Goal: Transaction & Acquisition: Book appointment/travel/reservation

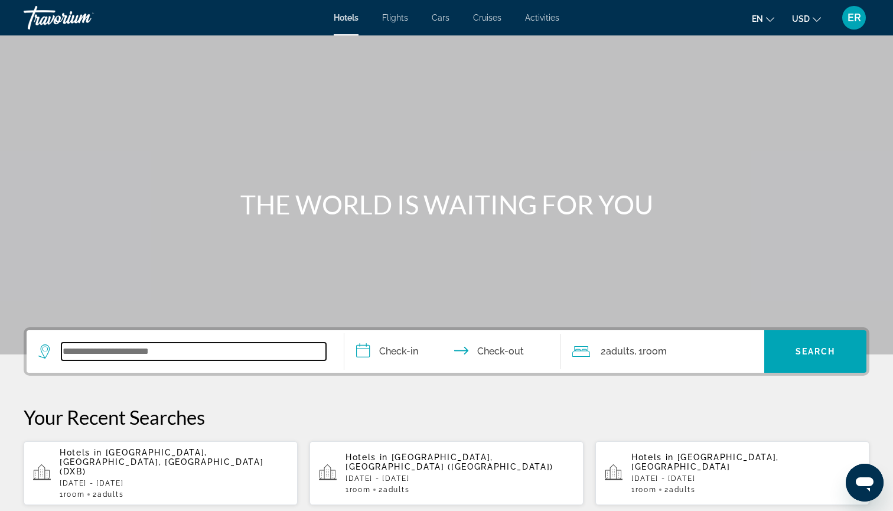
click at [180, 347] on input "Search widget" at bounding box center [193, 351] width 265 height 18
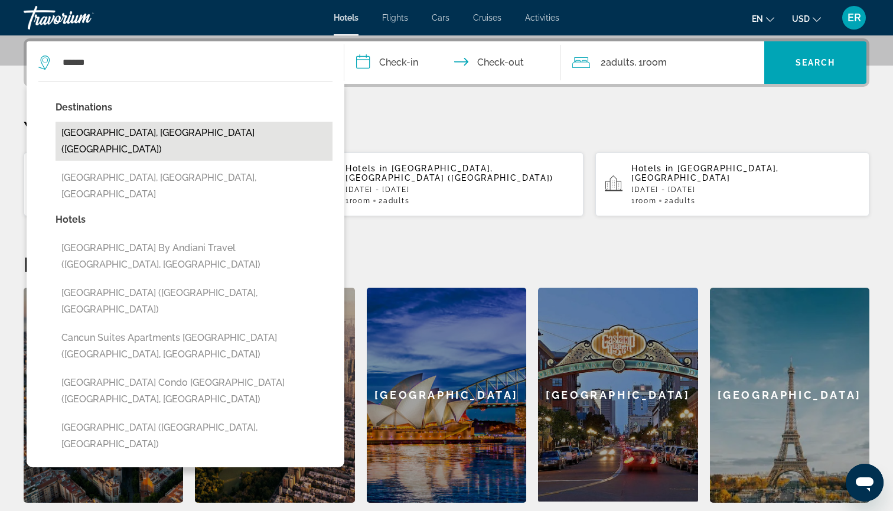
click at [149, 142] on button "[GEOGRAPHIC_DATA], [GEOGRAPHIC_DATA] ([GEOGRAPHIC_DATA])" at bounding box center [194, 141] width 277 height 39
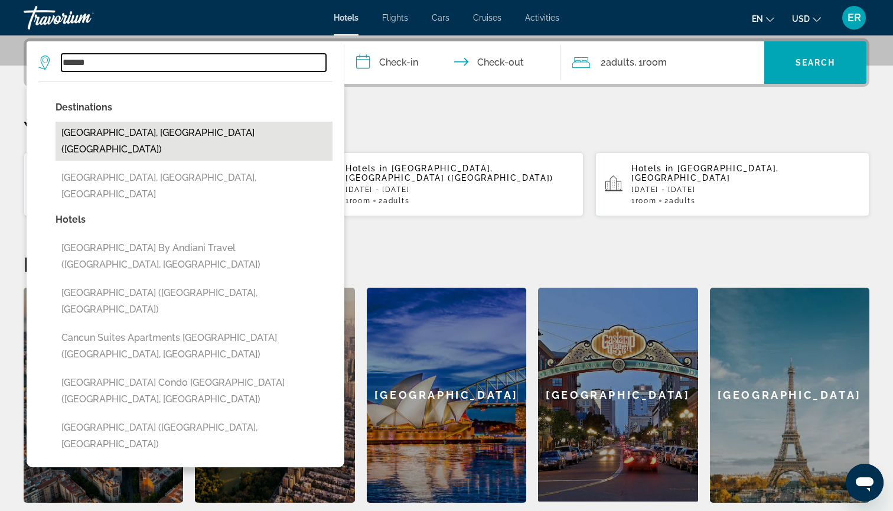
type input "**********"
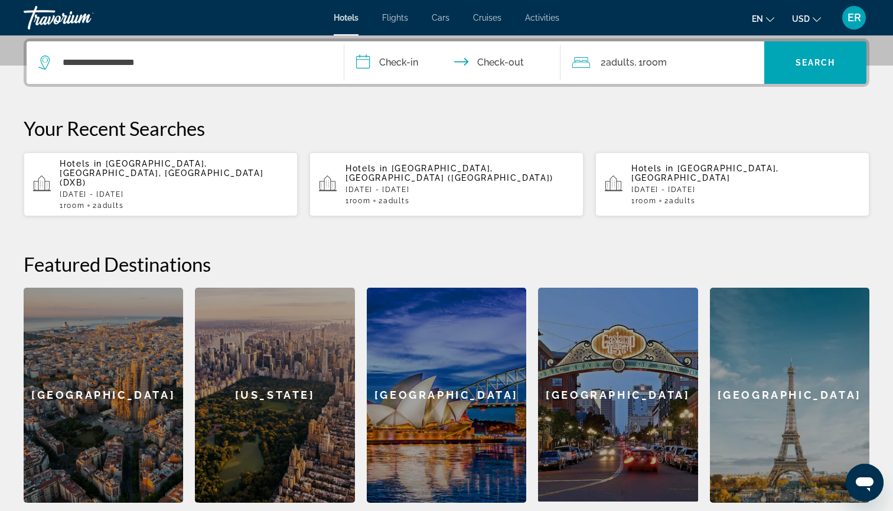
click at [367, 66] on input "**********" at bounding box center [454, 64] width 221 height 46
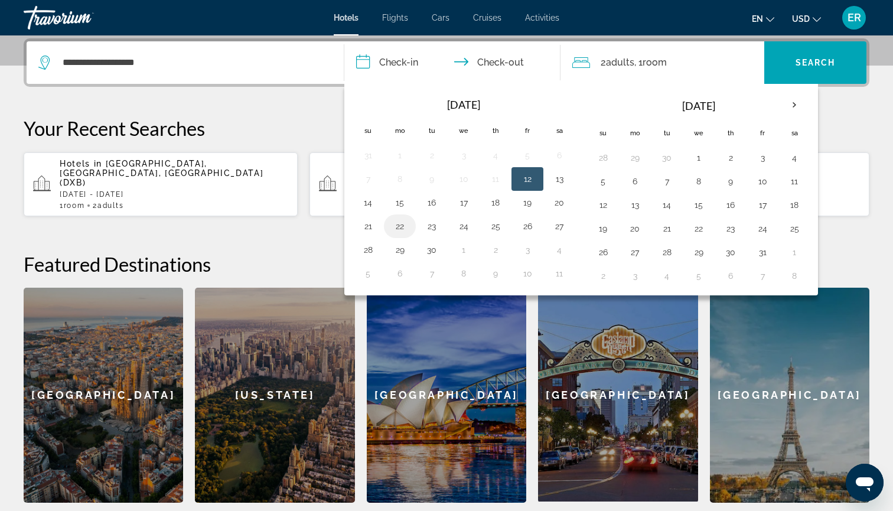
click at [400, 229] on button "22" at bounding box center [399, 226] width 19 height 17
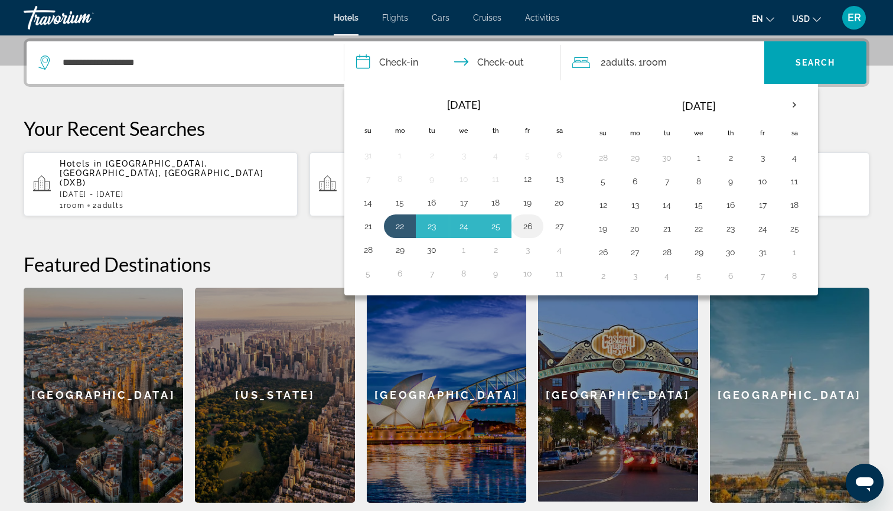
click at [531, 225] on button "26" at bounding box center [527, 226] width 19 height 17
type input "**********"
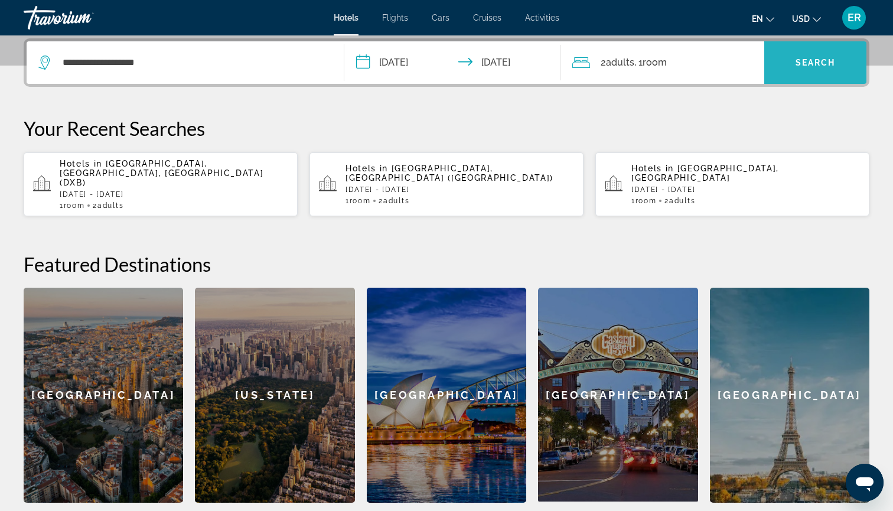
click at [827, 64] on span "Search" at bounding box center [815, 62] width 40 height 9
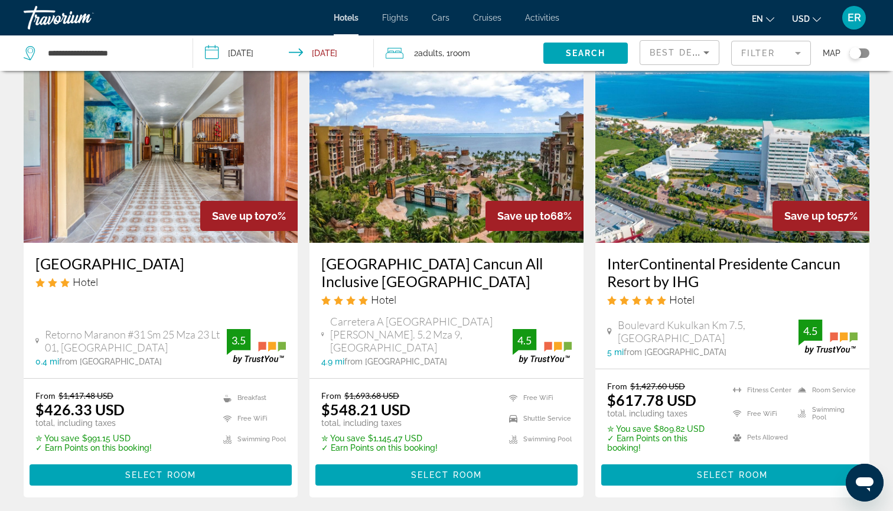
scroll to position [32, 0]
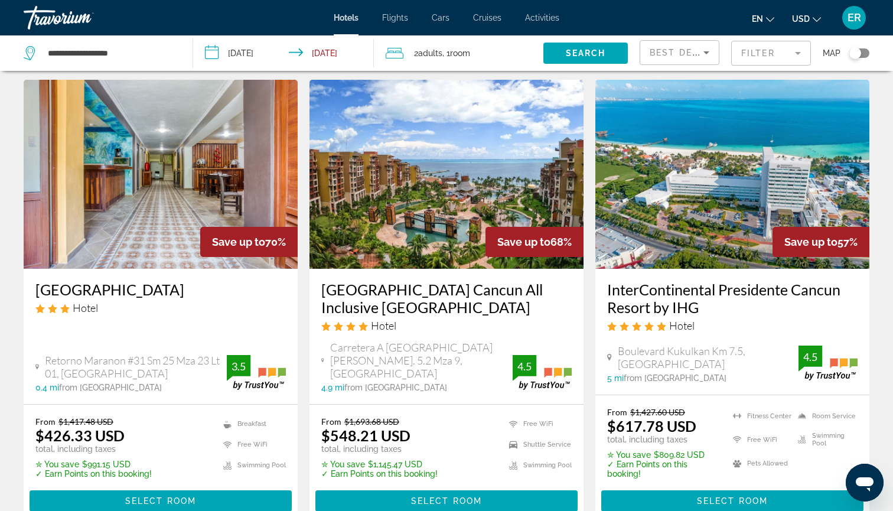
click at [468, 205] on img "Main content" at bounding box center [446, 174] width 274 height 189
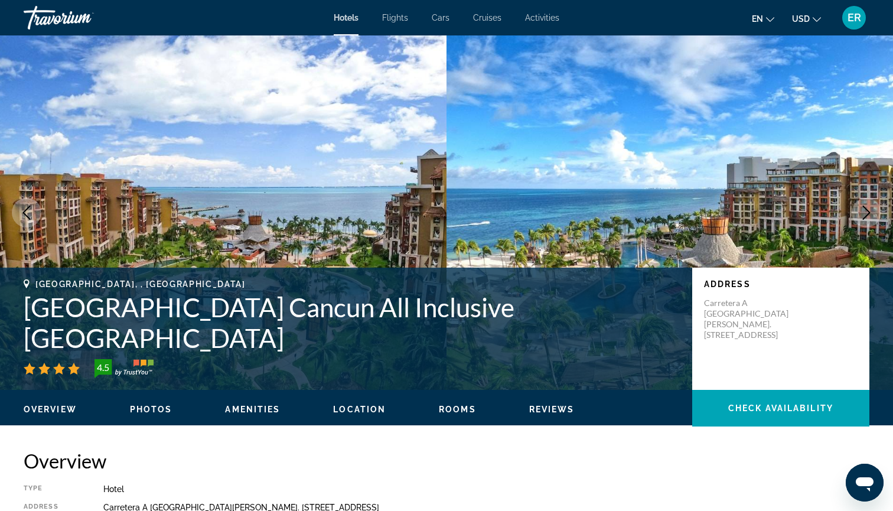
click at [867, 217] on icon "Next image" at bounding box center [866, 212] width 14 height 14
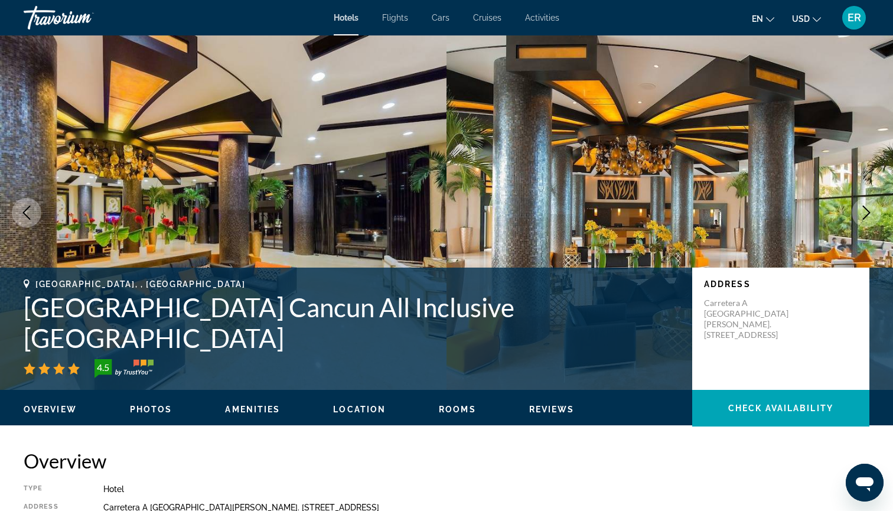
click at [866, 217] on icon "Next image" at bounding box center [866, 212] width 14 height 14
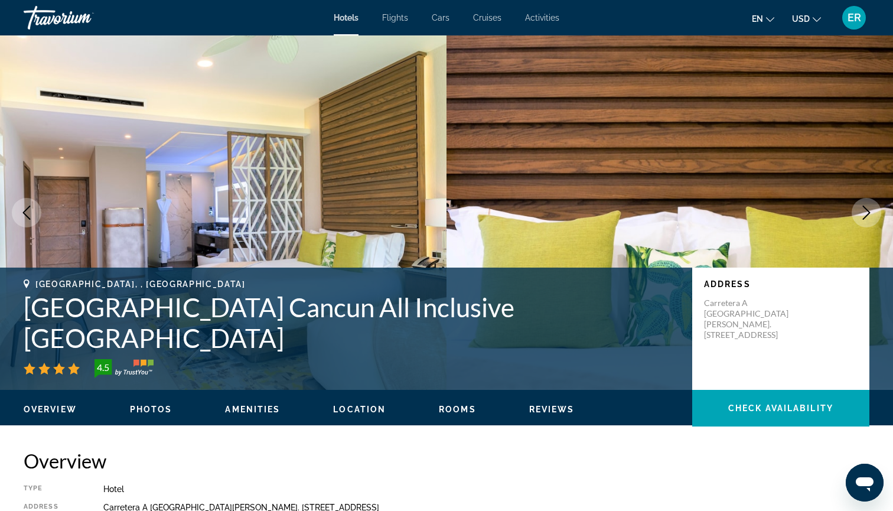
click at [861, 217] on icon "Next image" at bounding box center [866, 212] width 14 height 14
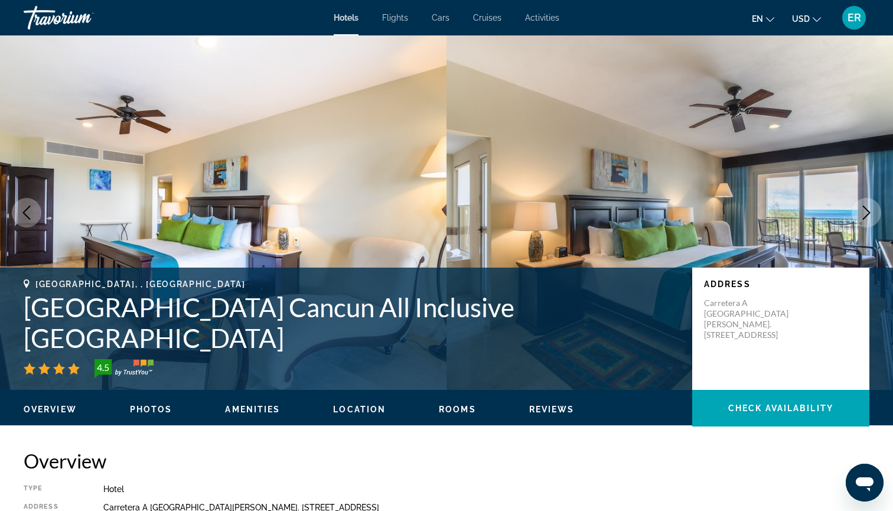
click at [864, 221] on button "Next image" at bounding box center [866, 213] width 30 height 30
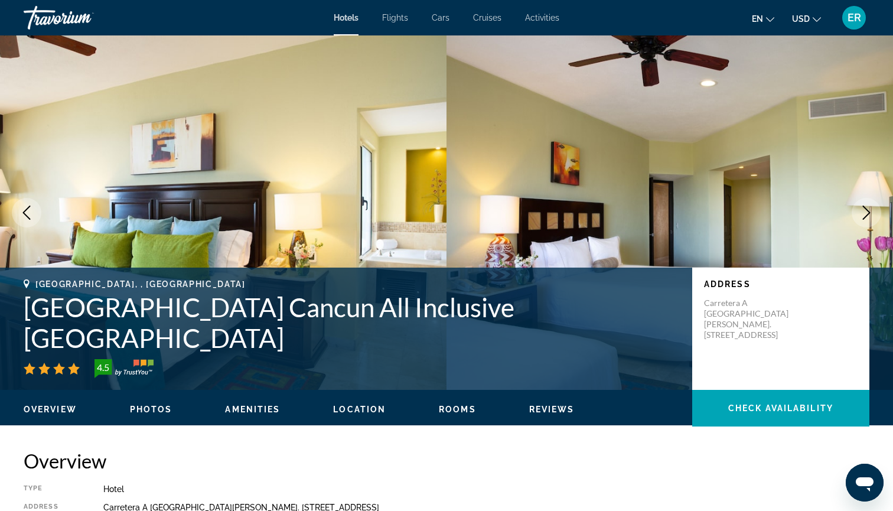
click at [864, 209] on icon "Next image" at bounding box center [866, 212] width 14 height 14
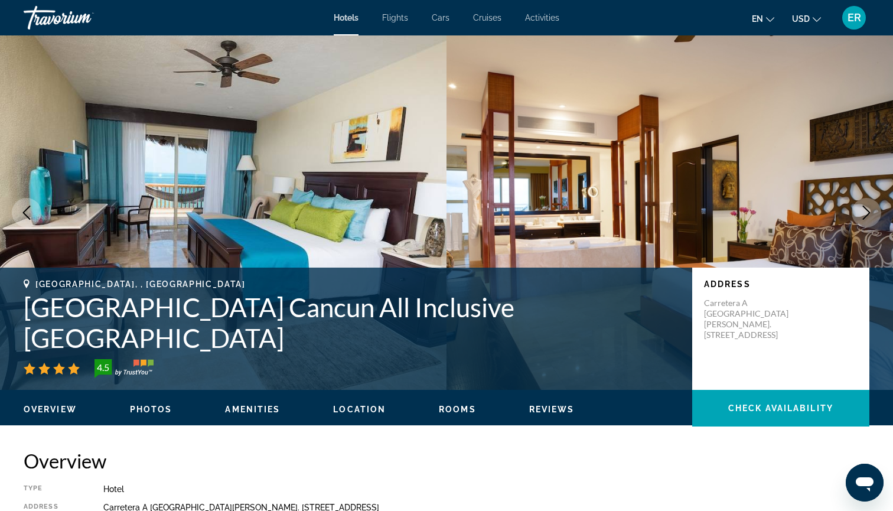
click at [864, 211] on icon "Next image" at bounding box center [866, 212] width 14 height 14
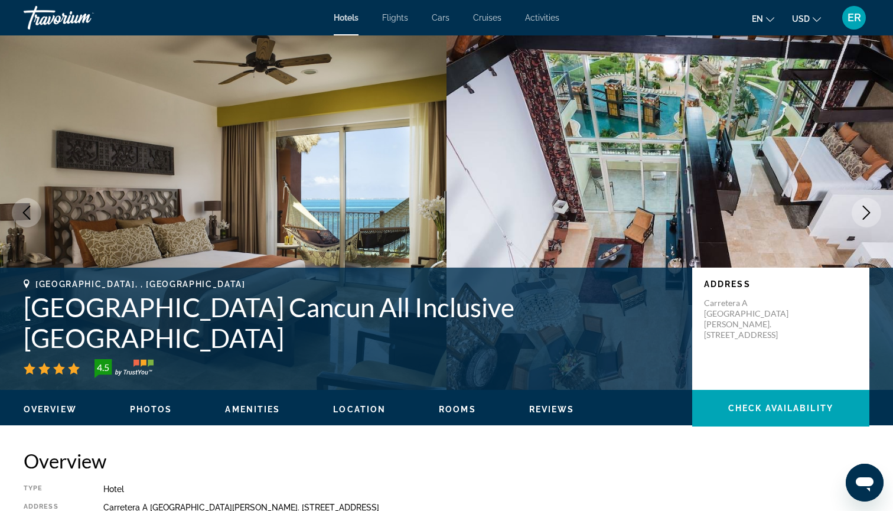
click at [868, 216] on icon "Next image" at bounding box center [866, 212] width 14 height 14
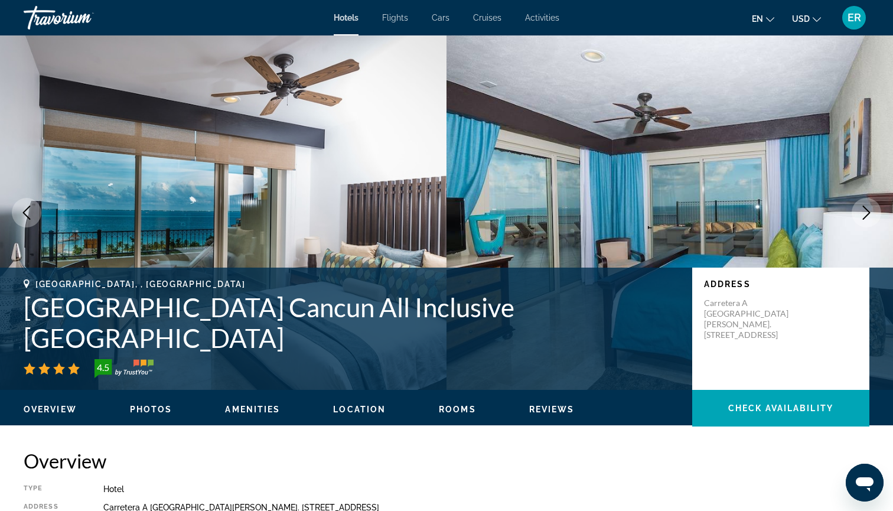
click at [867, 217] on icon "Next image" at bounding box center [866, 212] width 14 height 14
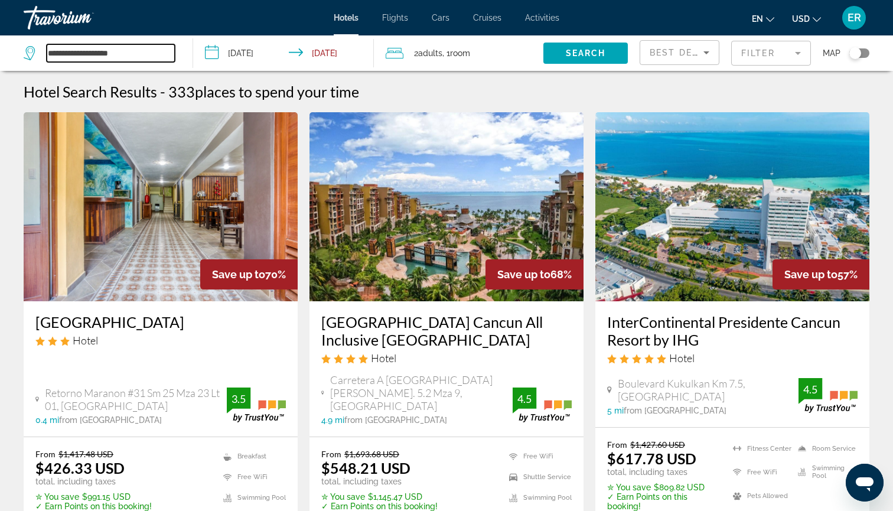
click at [144, 51] on input "**********" at bounding box center [111, 53] width 128 height 18
type input "*"
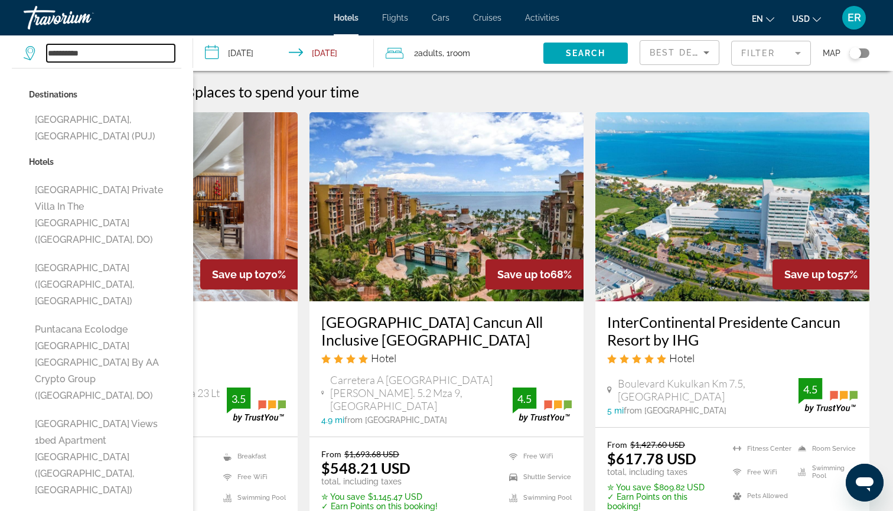
type input "**********"
click at [515, 89] on div "Hotel Search Results - 333 places to spend your time" at bounding box center [447, 92] width 846 height 18
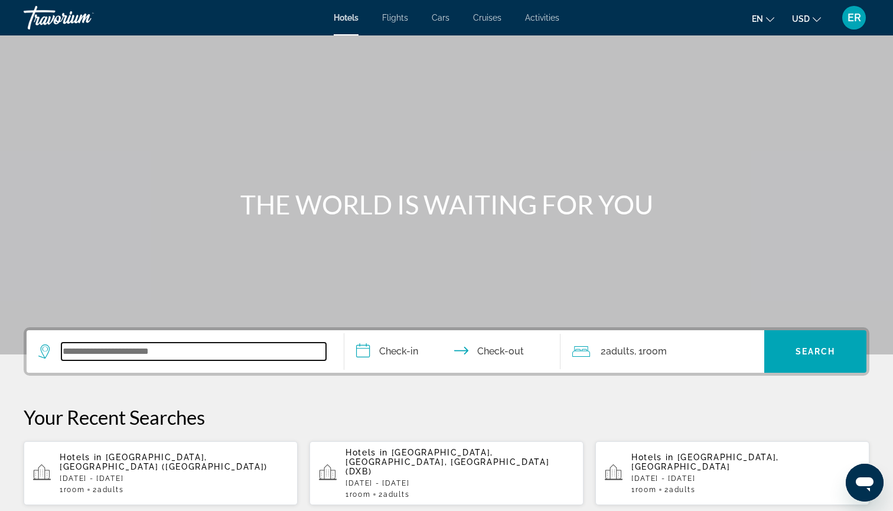
click at [179, 354] on input "Search widget" at bounding box center [193, 351] width 265 height 18
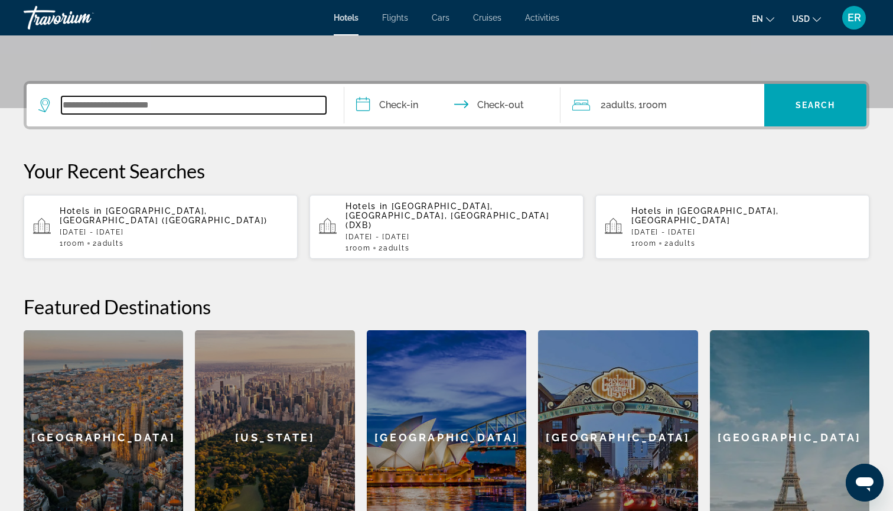
scroll to position [289, 0]
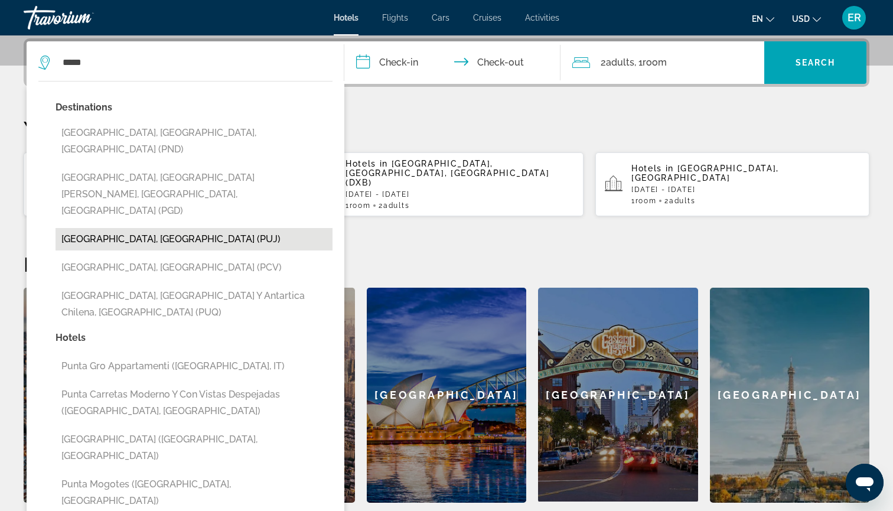
click at [181, 228] on button "[GEOGRAPHIC_DATA], [GEOGRAPHIC_DATA] (PUJ)" at bounding box center [194, 239] width 277 height 22
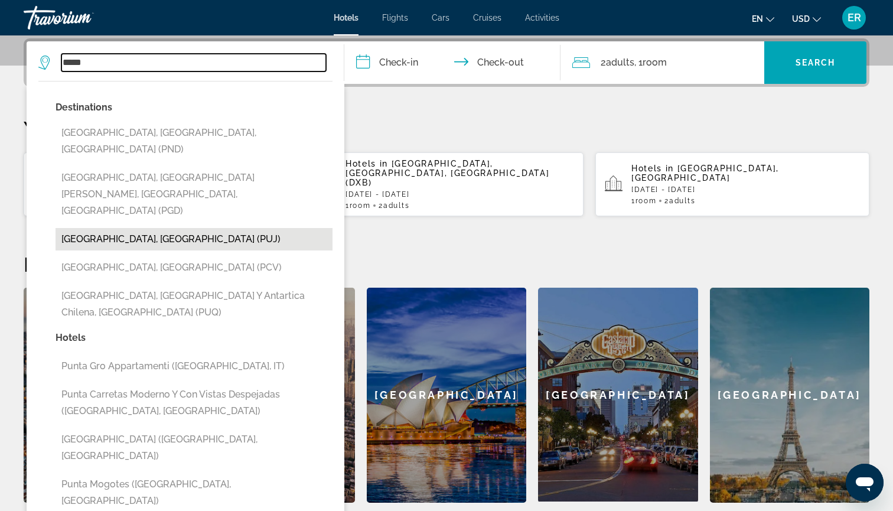
type input "**********"
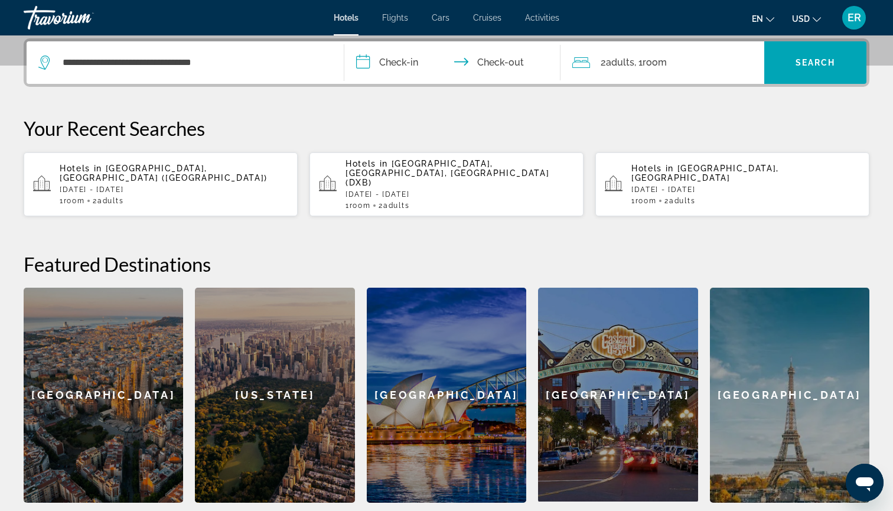
click at [361, 61] on input "**********" at bounding box center [454, 64] width 221 height 46
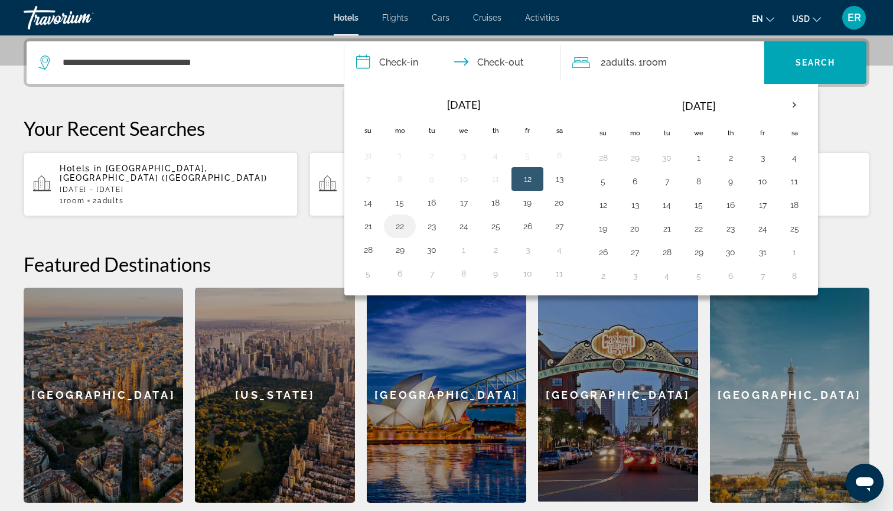
click at [401, 222] on button "22" at bounding box center [399, 226] width 19 height 17
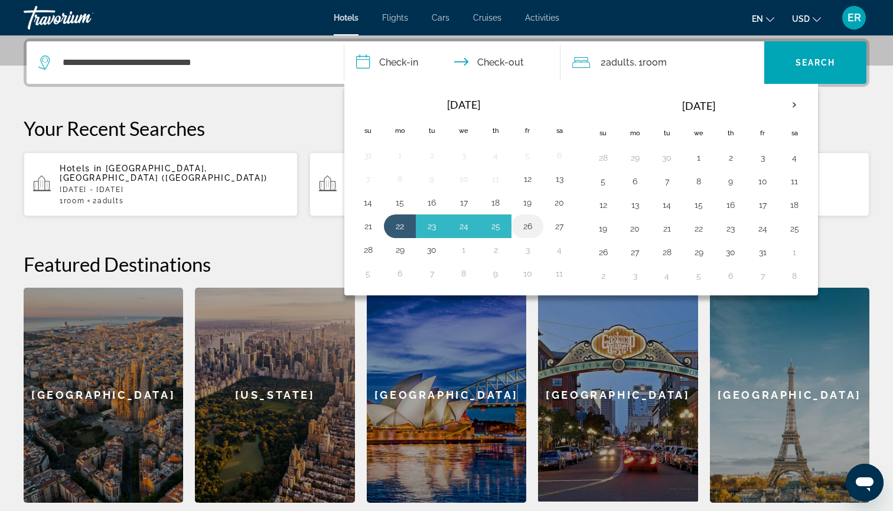
click at [526, 223] on button "26" at bounding box center [527, 226] width 19 height 17
type input "**********"
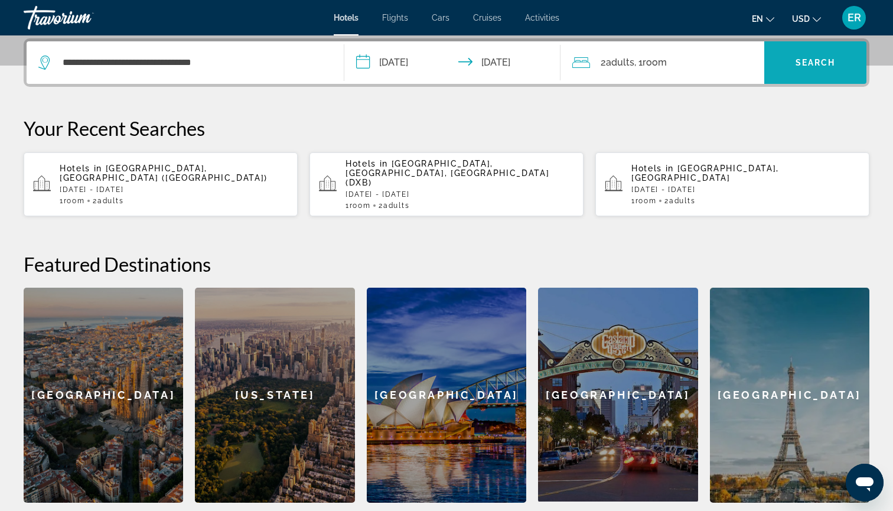
click at [804, 60] on span "Search" at bounding box center [815, 62] width 40 height 9
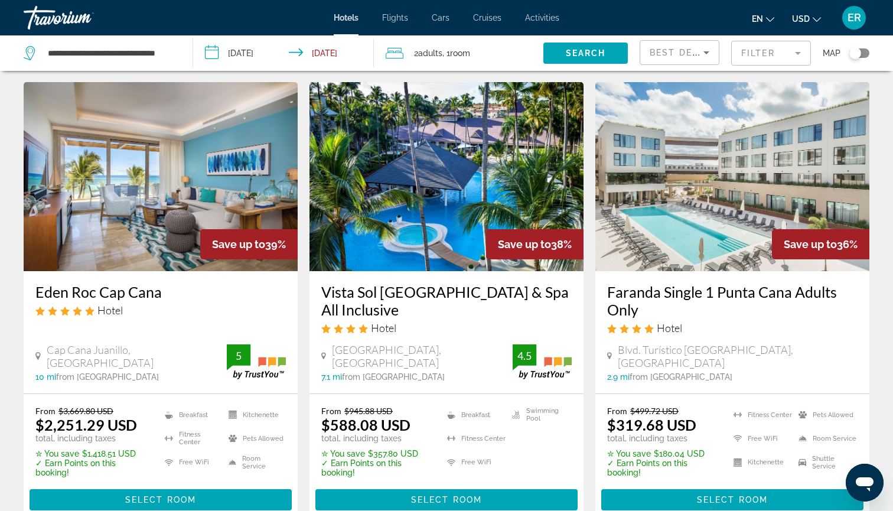
scroll to position [34, 0]
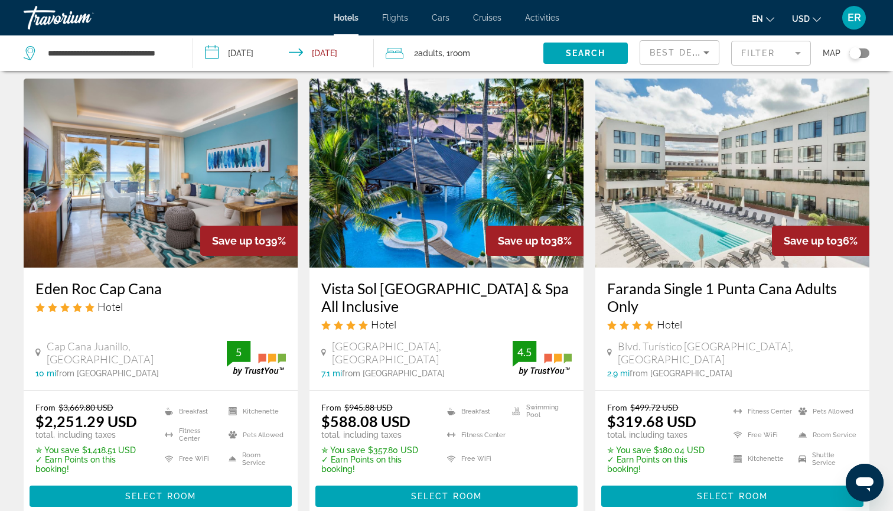
click at [446, 183] on img "Main content" at bounding box center [446, 173] width 274 height 189
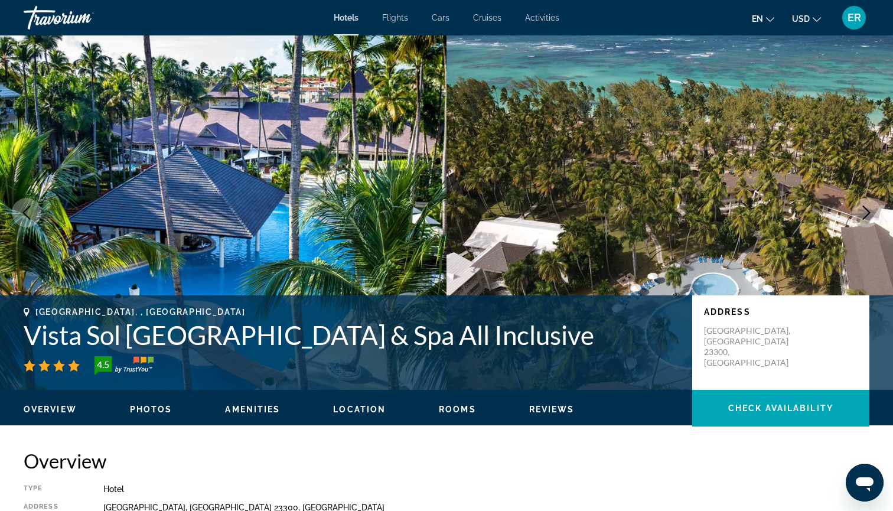
click at [864, 212] on icon "Next image" at bounding box center [866, 212] width 14 height 14
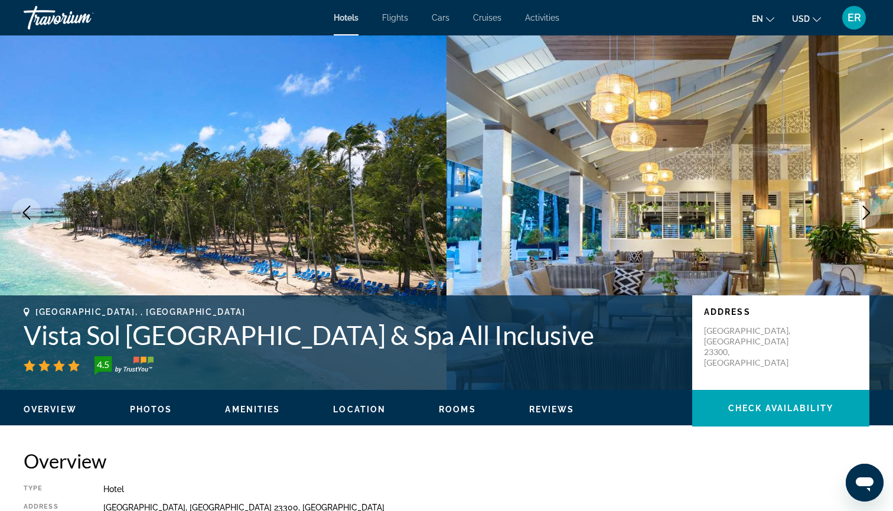
click at [861, 214] on icon "Next image" at bounding box center [866, 212] width 14 height 14
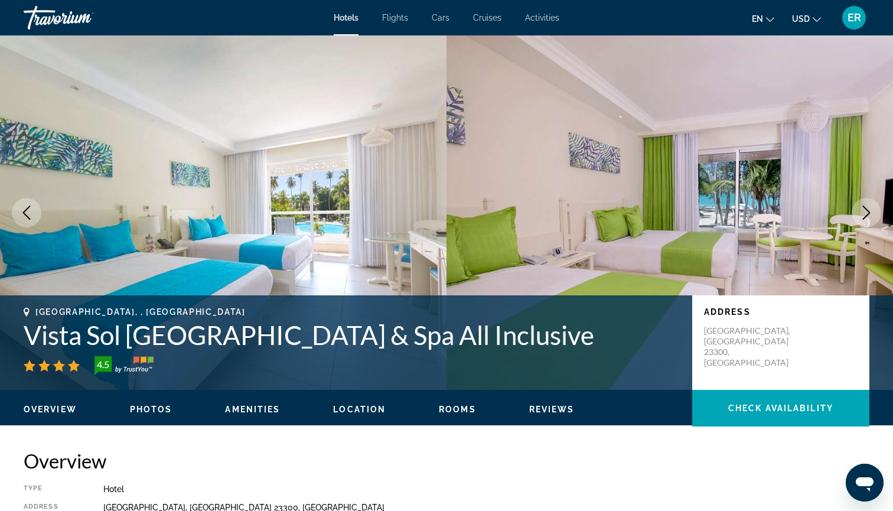
click at [865, 211] on icon "Next image" at bounding box center [866, 212] width 14 height 14
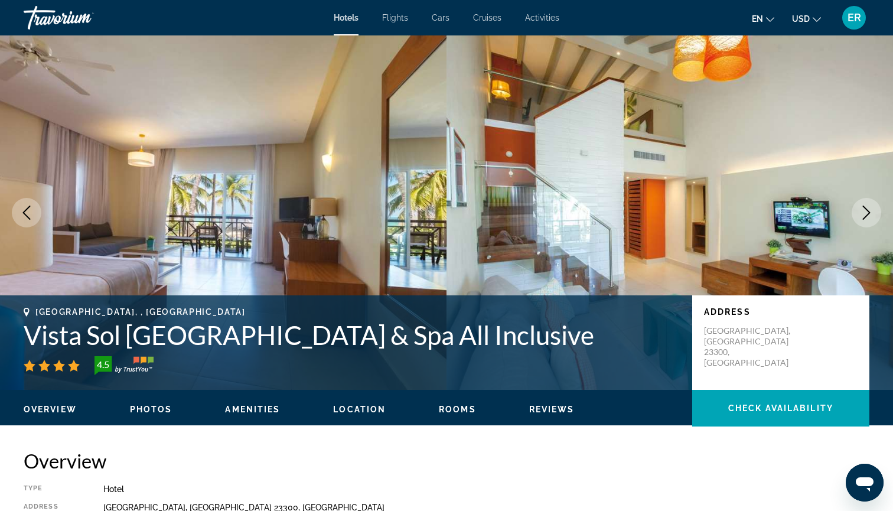
click at [862, 217] on icon "Next image" at bounding box center [866, 212] width 14 height 14
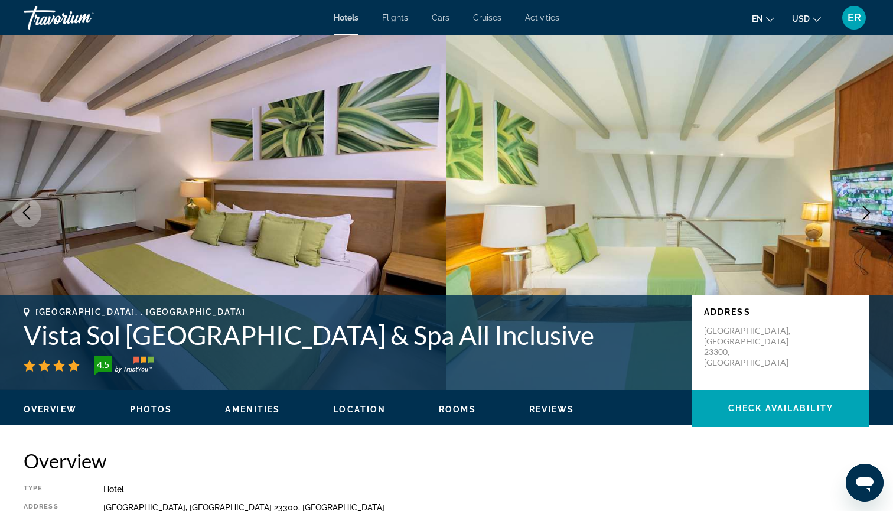
click at [867, 218] on icon "Next image" at bounding box center [866, 212] width 14 height 14
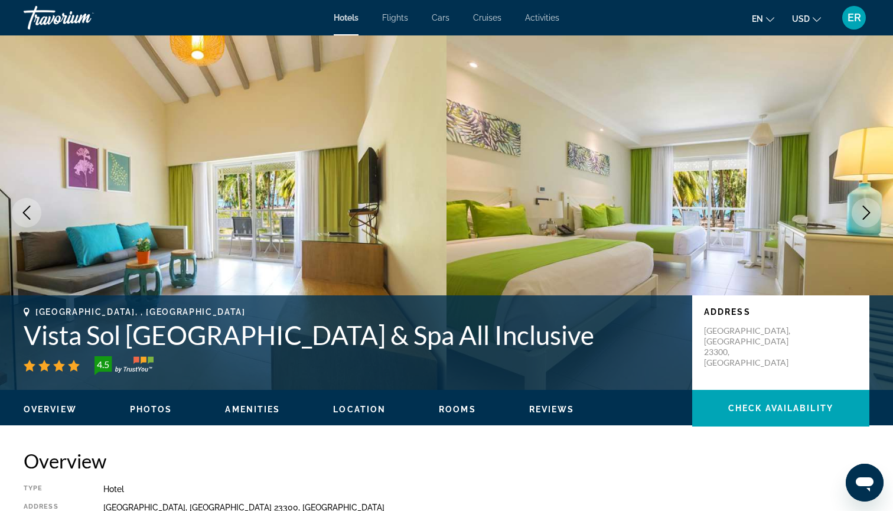
click at [864, 210] on icon "Next image" at bounding box center [866, 212] width 14 height 14
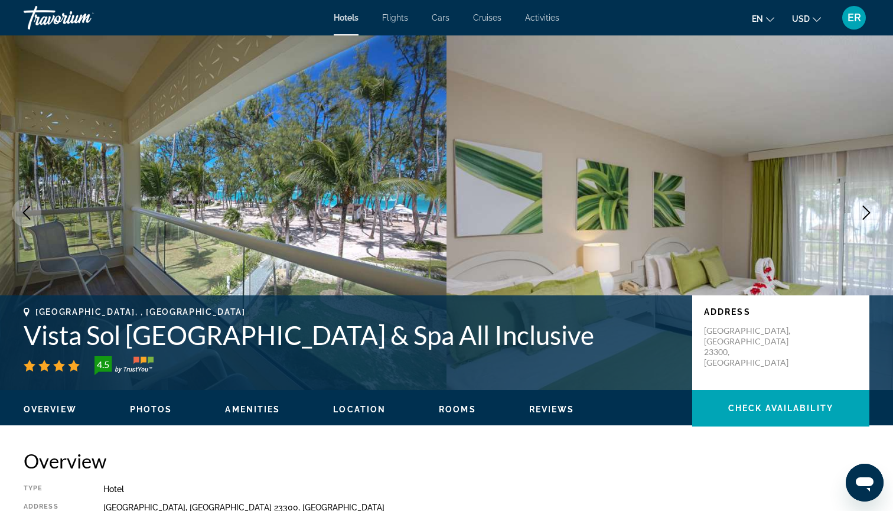
click at [867, 211] on icon "Next image" at bounding box center [866, 212] width 14 height 14
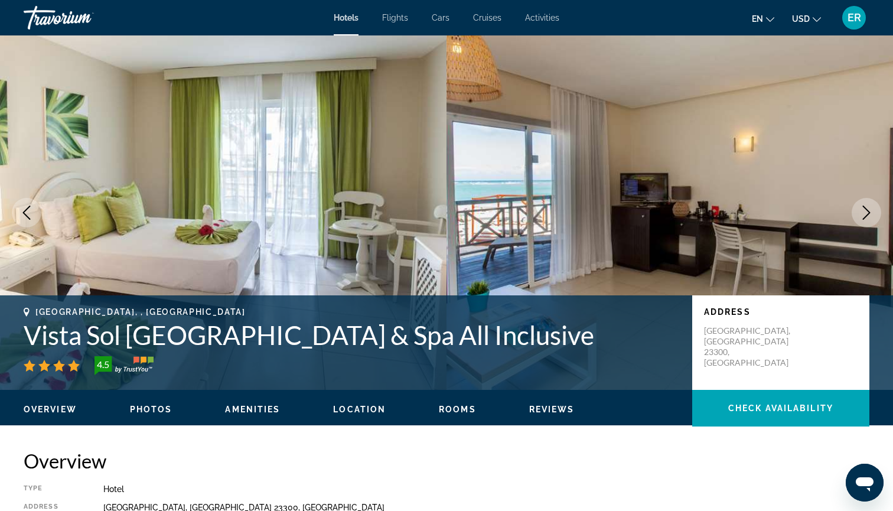
click at [864, 212] on icon "Next image" at bounding box center [866, 212] width 14 height 14
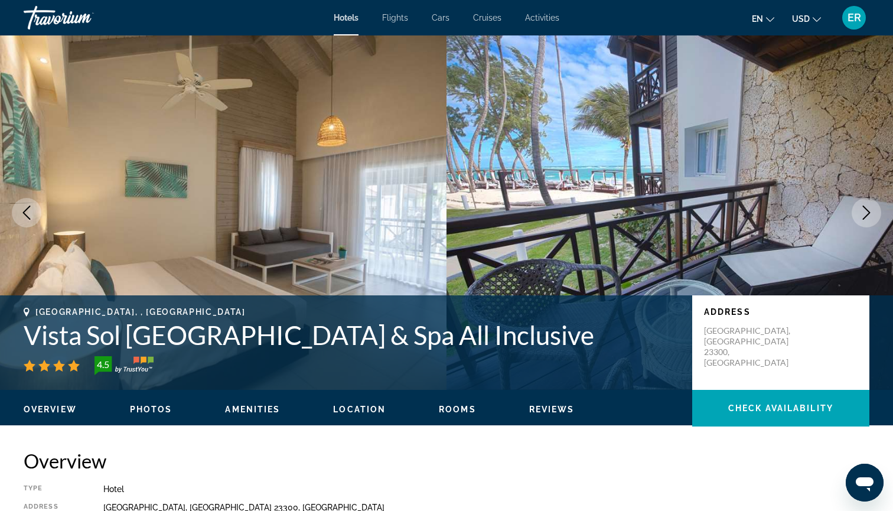
click at [864, 212] on icon "Next image" at bounding box center [866, 212] width 14 height 14
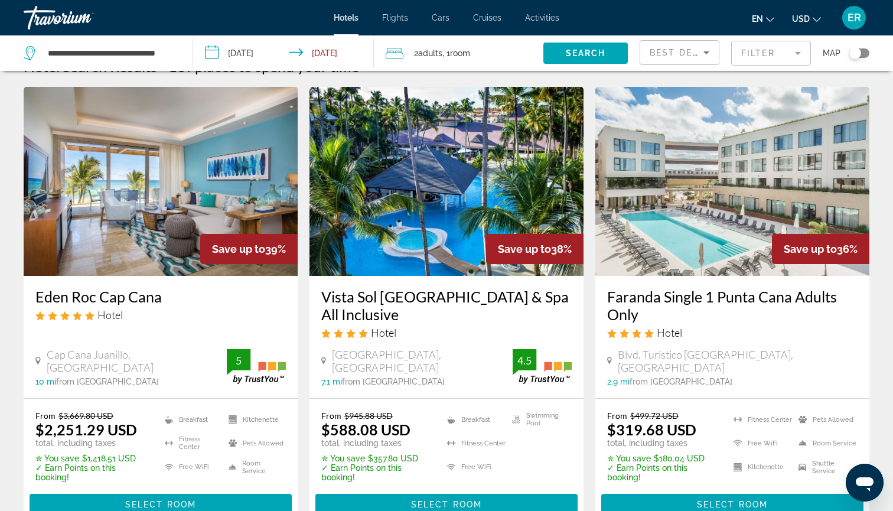
scroll to position [32, 0]
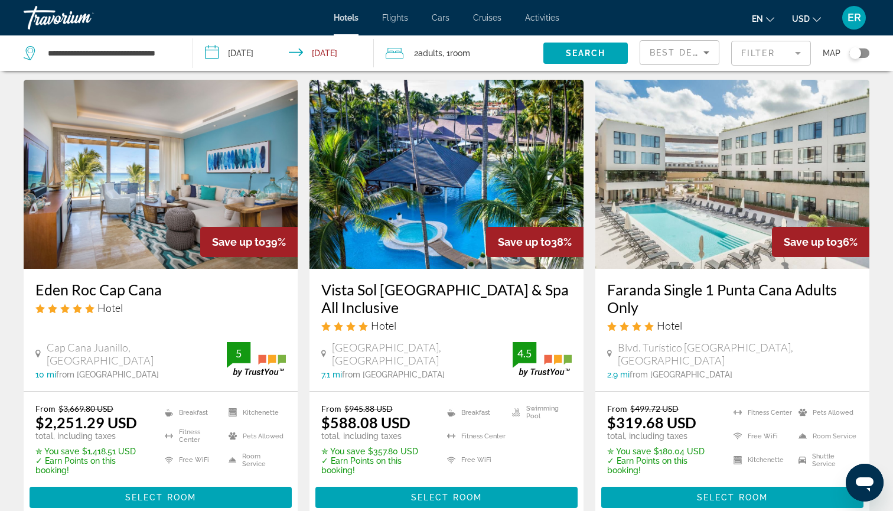
click at [722, 213] on img "Main content" at bounding box center [732, 174] width 274 height 189
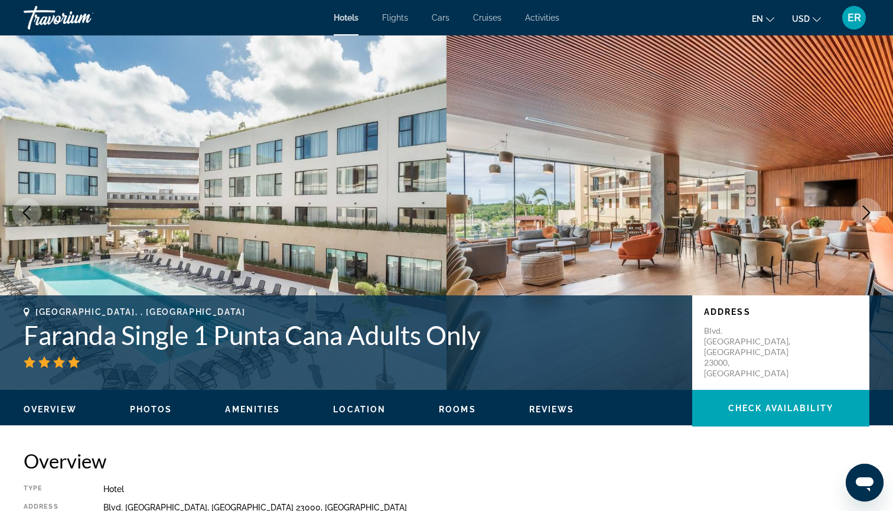
click at [864, 210] on icon "Next image" at bounding box center [866, 212] width 14 height 14
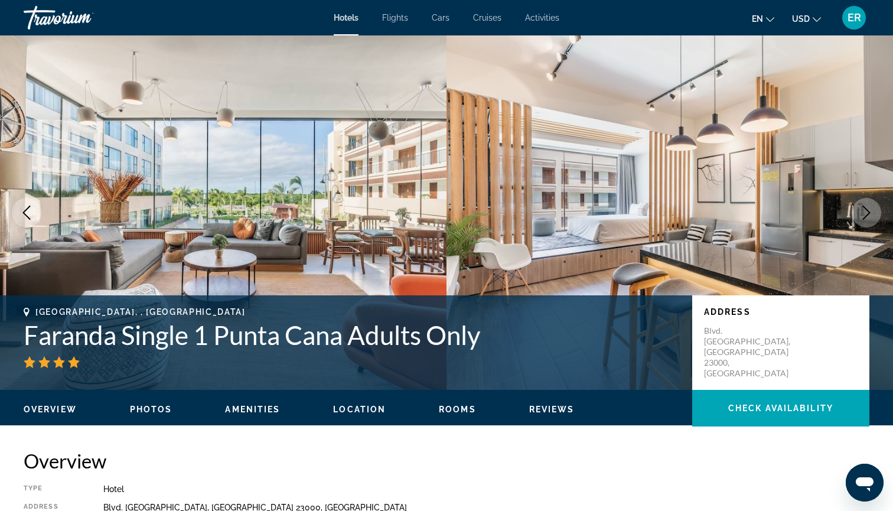
click at [864, 210] on icon "Next image" at bounding box center [866, 212] width 14 height 14
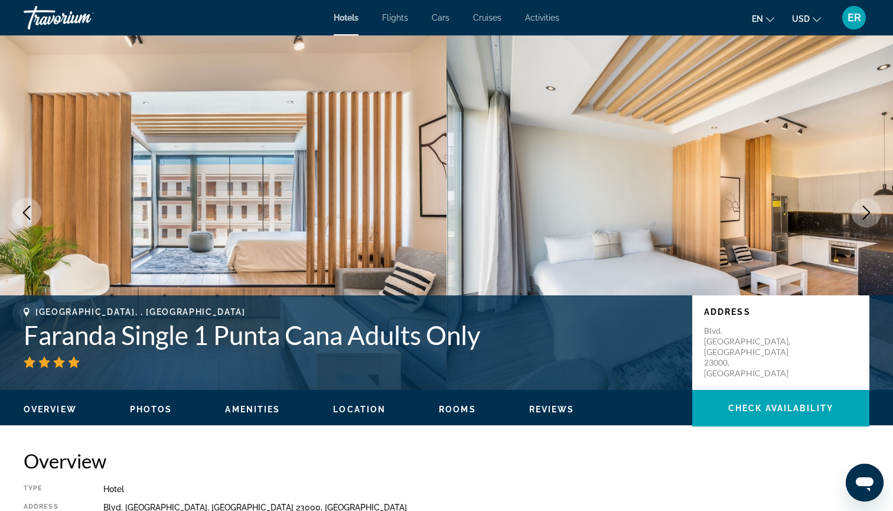
click at [865, 210] on icon "Next image" at bounding box center [866, 212] width 14 height 14
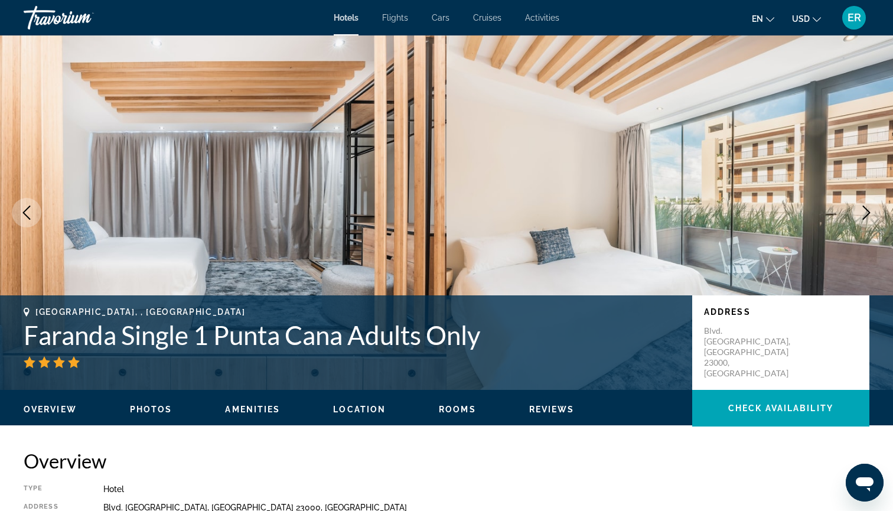
click at [865, 210] on icon "Next image" at bounding box center [866, 212] width 14 height 14
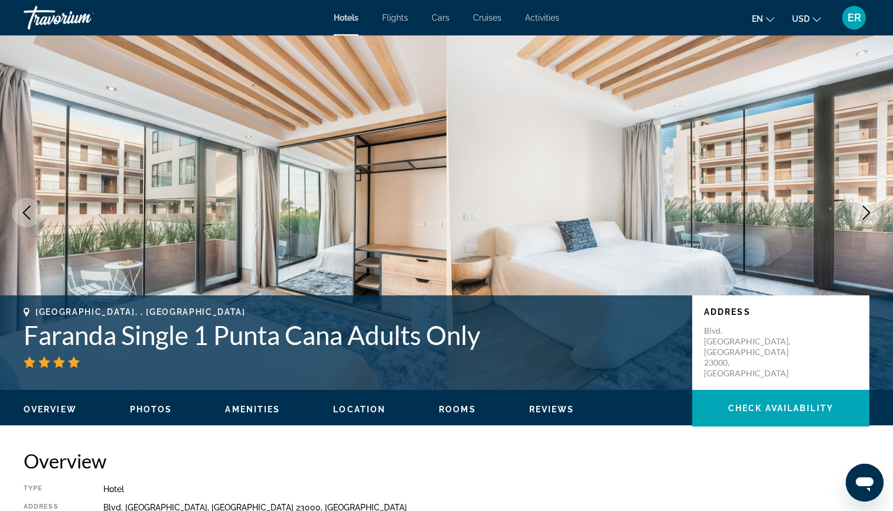
click at [865, 210] on icon "Next image" at bounding box center [866, 212] width 14 height 14
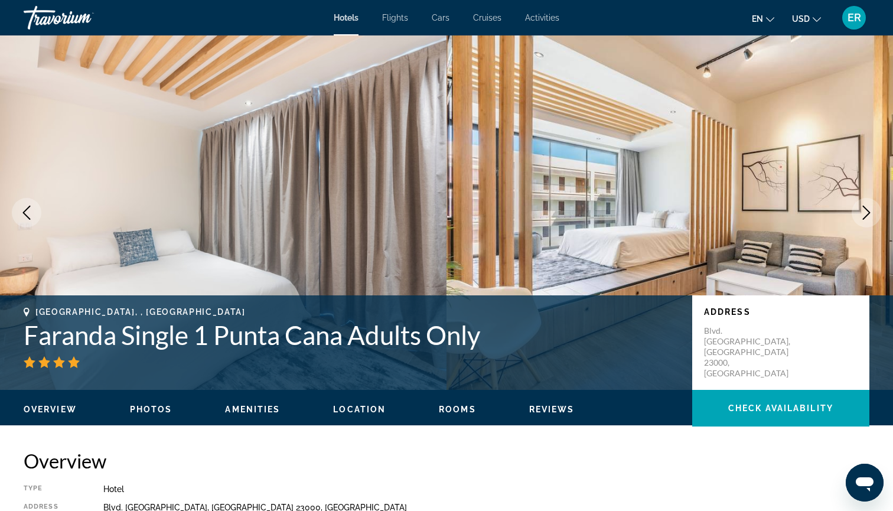
click at [865, 210] on icon "Next image" at bounding box center [866, 212] width 14 height 14
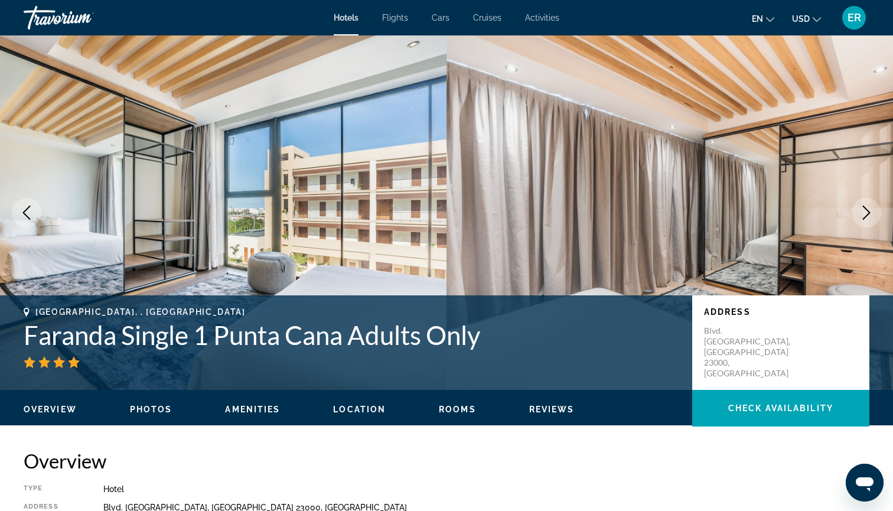
click at [865, 210] on icon "Next image" at bounding box center [866, 212] width 14 height 14
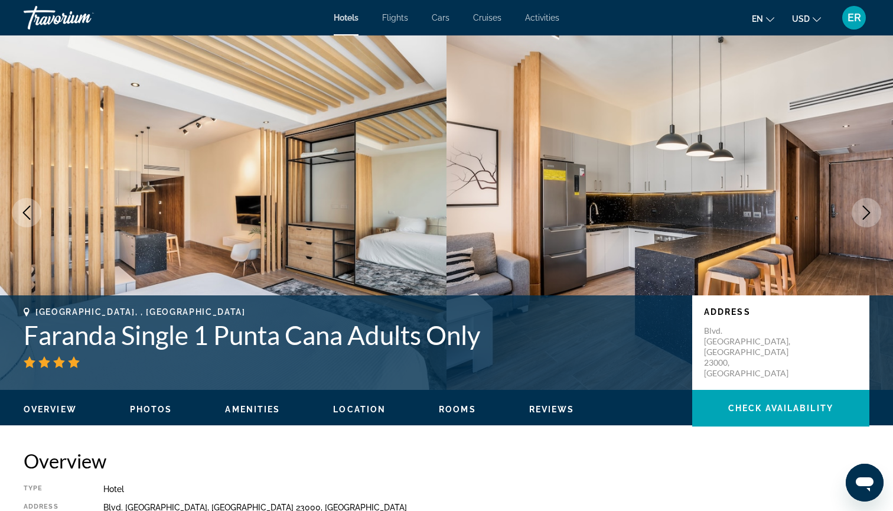
click at [865, 210] on icon "Next image" at bounding box center [866, 212] width 14 height 14
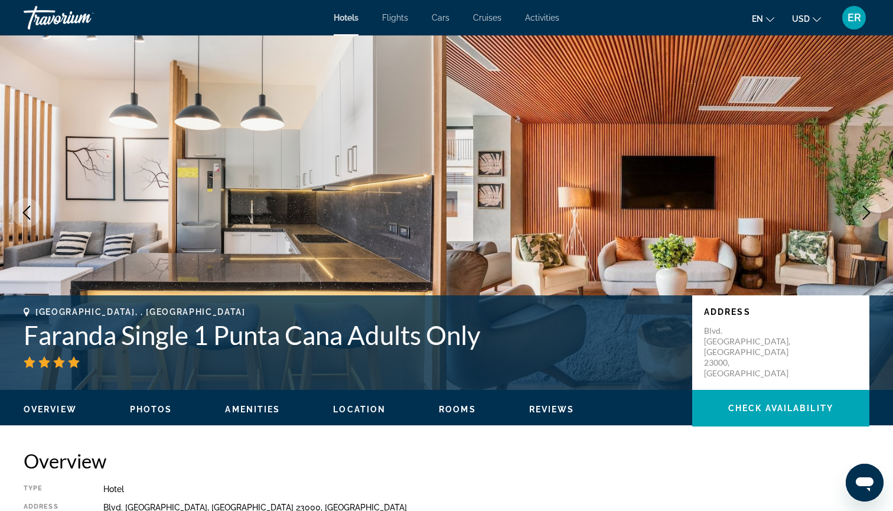
click at [865, 210] on icon "Next image" at bounding box center [866, 212] width 14 height 14
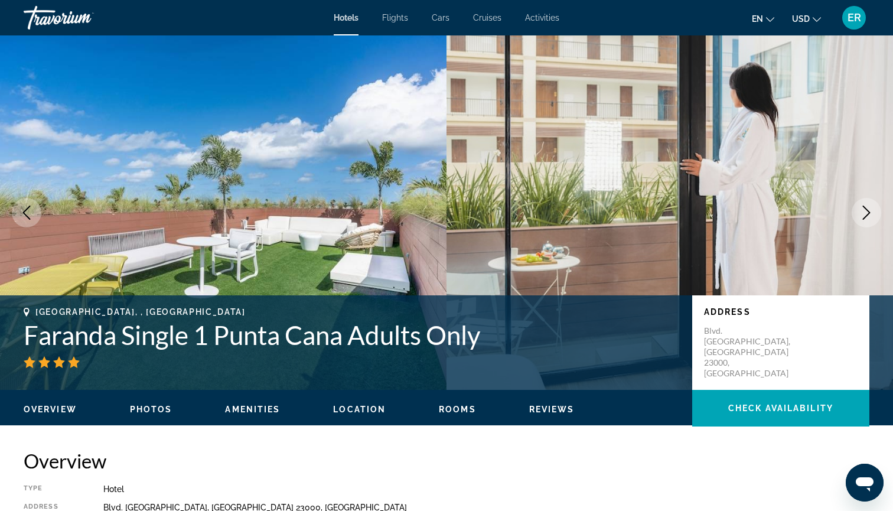
click at [865, 210] on icon "Next image" at bounding box center [866, 212] width 14 height 14
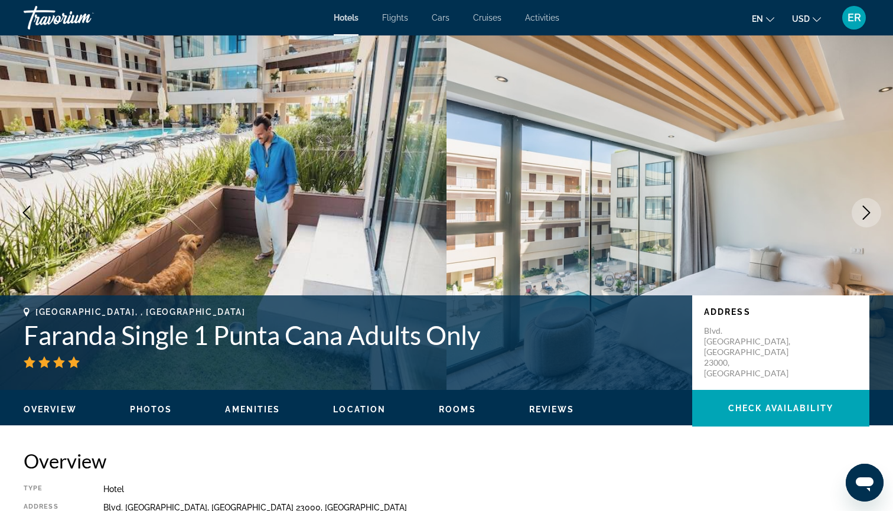
click at [872, 208] on icon "Next image" at bounding box center [866, 212] width 14 height 14
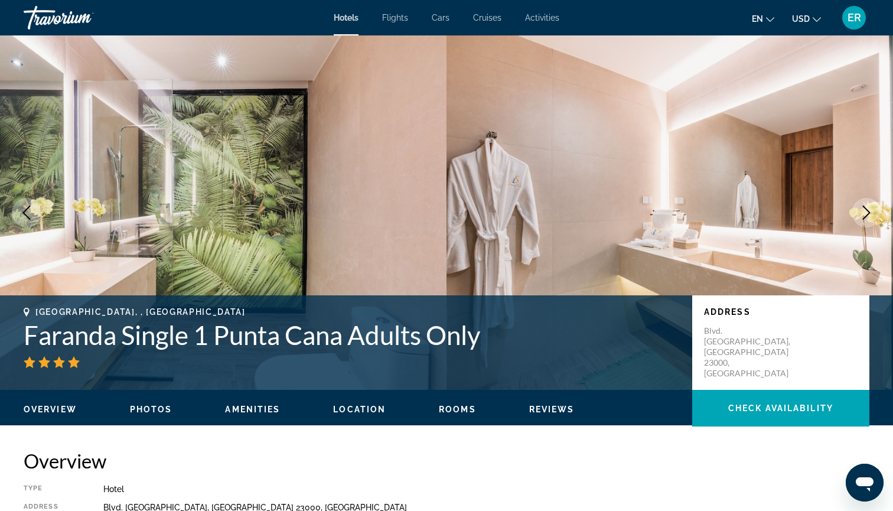
click at [21, 216] on icon "Previous image" at bounding box center [26, 212] width 14 height 14
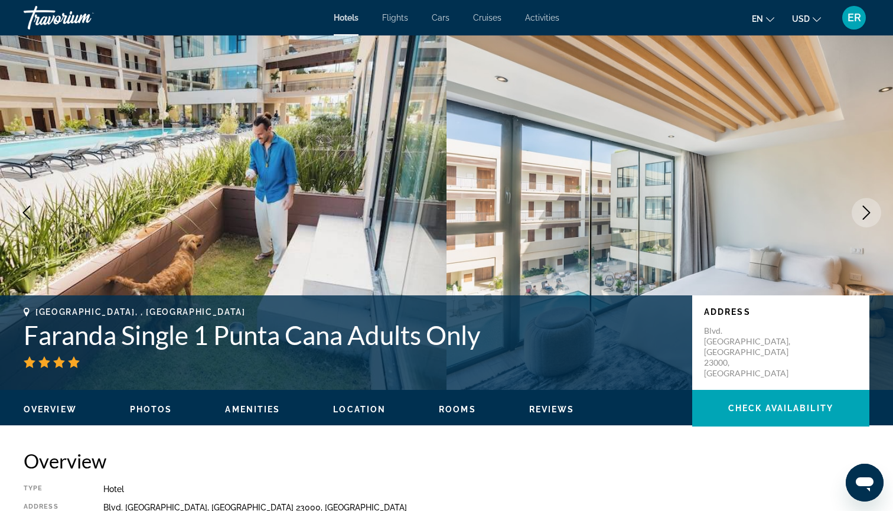
click at [24, 213] on icon "Previous image" at bounding box center [26, 212] width 14 height 14
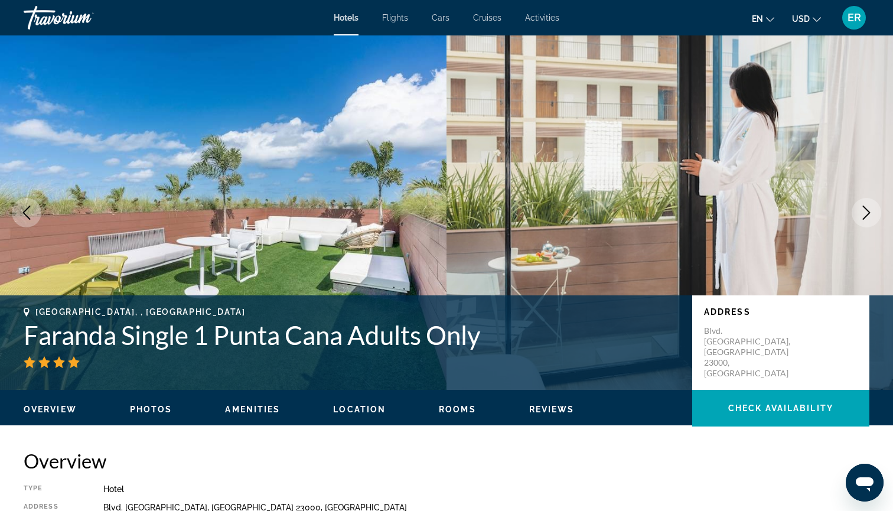
click at [873, 212] on button "Next image" at bounding box center [866, 213] width 30 height 30
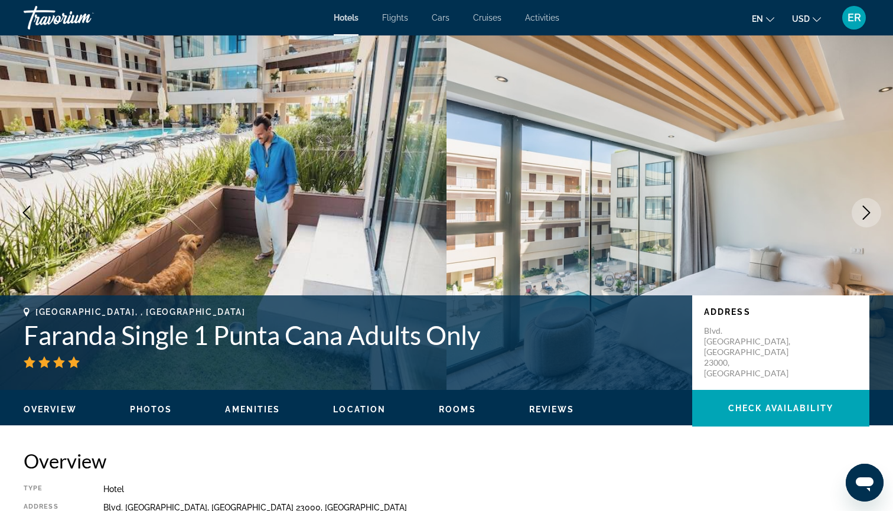
click at [873, 212] on button "Next image" at bounding box center [866, 213] width 30 height 30
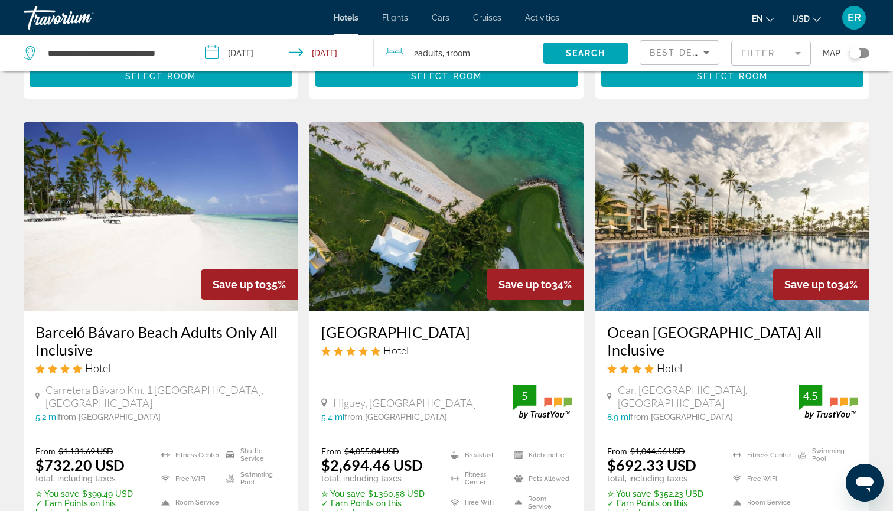
scroll to position [445, 0]
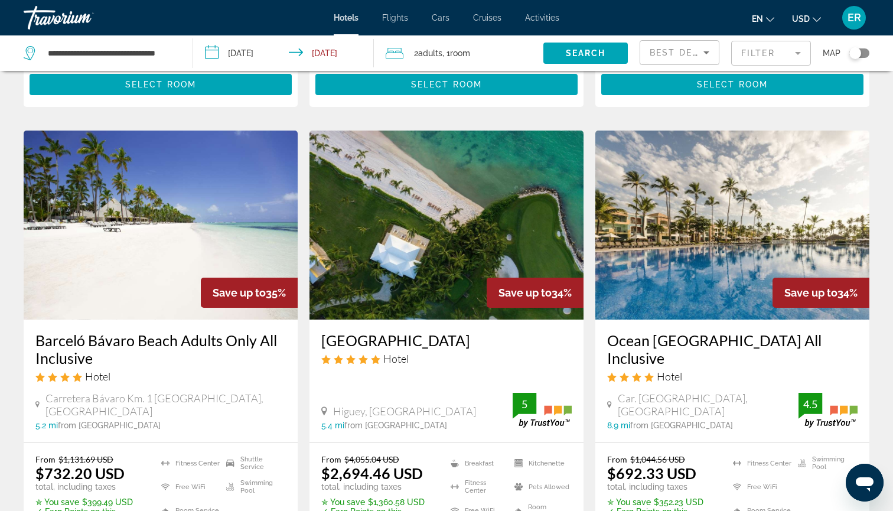
click at [133, 246] on img "Main content" at bounding box center [161, 224] width 274 height 189
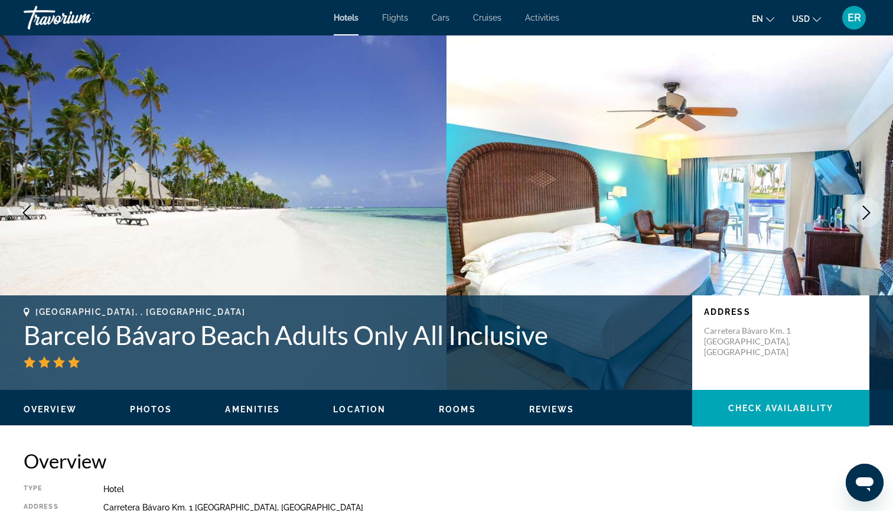
click at [869, 210] on icon "Next image" at bounding box center [866, 212] width 14 height 14
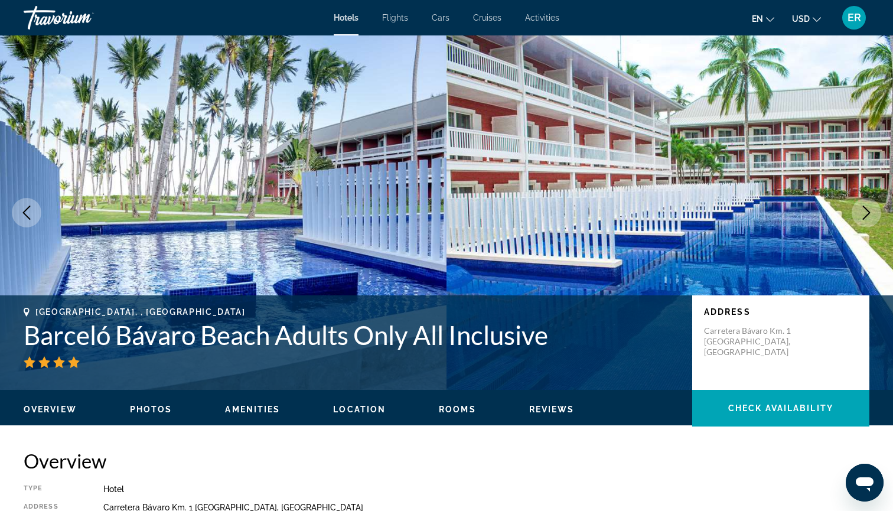
click at [869, 210] on icon "Next image" at bounding box center [866, 212] width 14 height 14
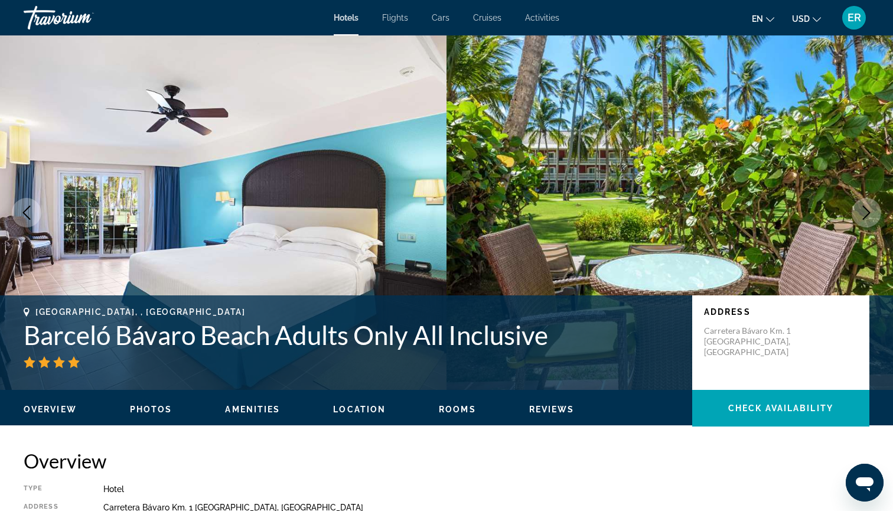
click at [869, 210] on icon "Next image" at bounding box center [866, 212] width 14 height 14
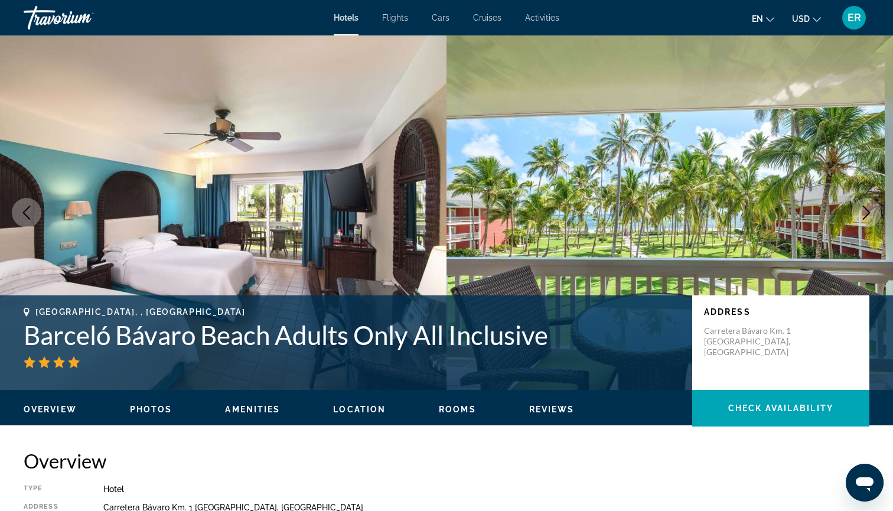
click at [869, 210] on icon "Next image" at bounding box center [866, 212] width 14 height 14
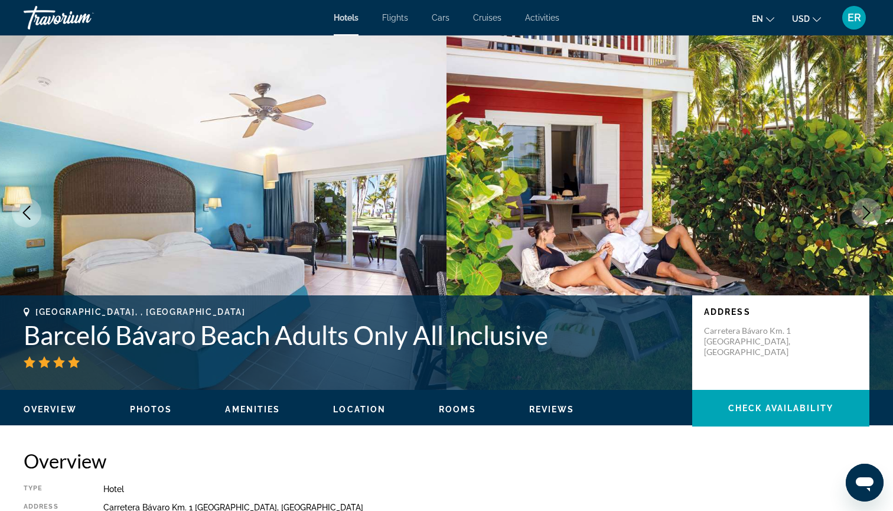
click at [869, 210] on icon "Next image" at bounding box center [866, 212] width 14 height 14
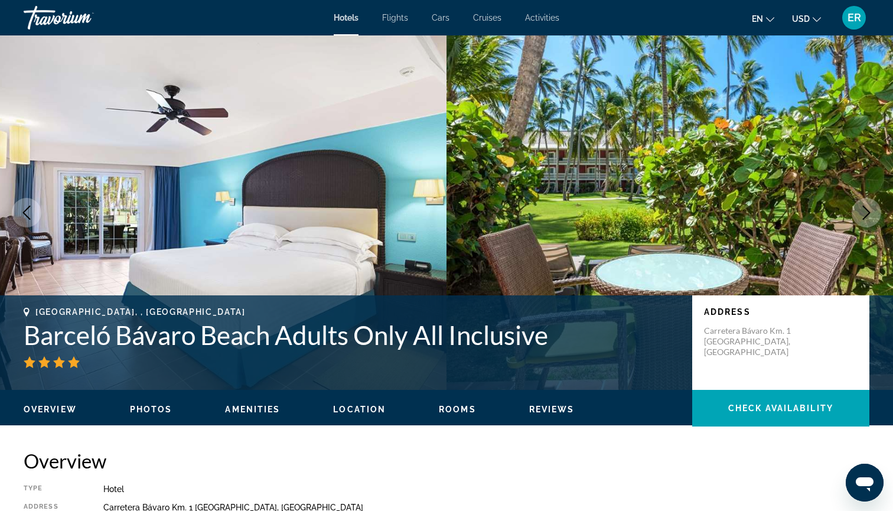
click at [869, 210] on icon "Next image" at bounding box center [866, 212] width 14 height 14
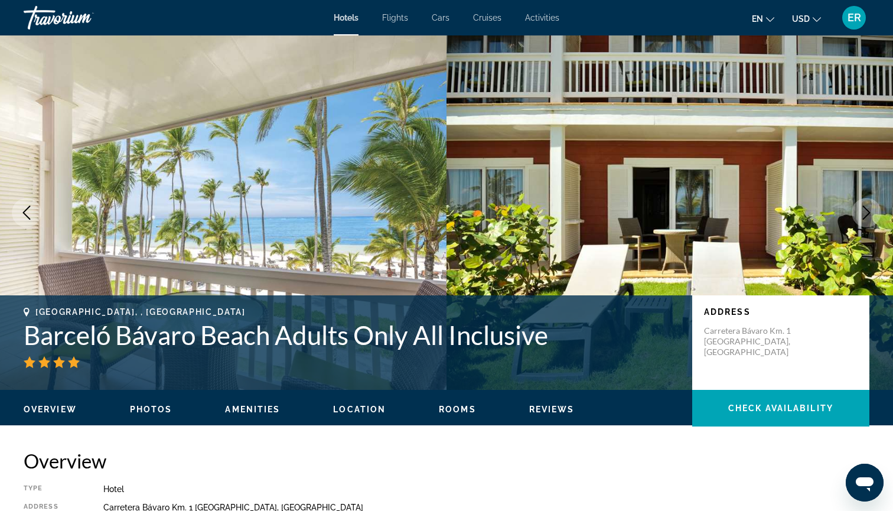
click at [867, 217] on icon "Next image" at bounding box center [866, 212] width 14 height 14
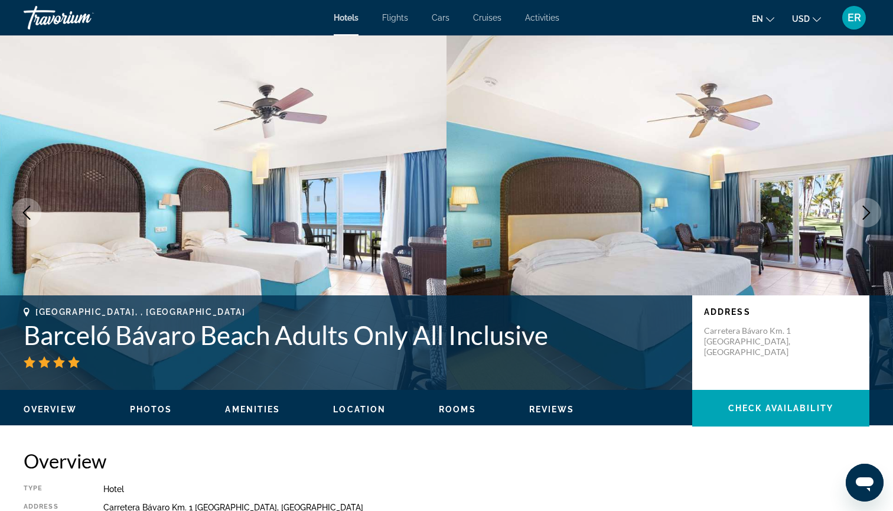
click at [866, 217] on icon "Next image" at bounding box center [866, 212] width 14 height 14
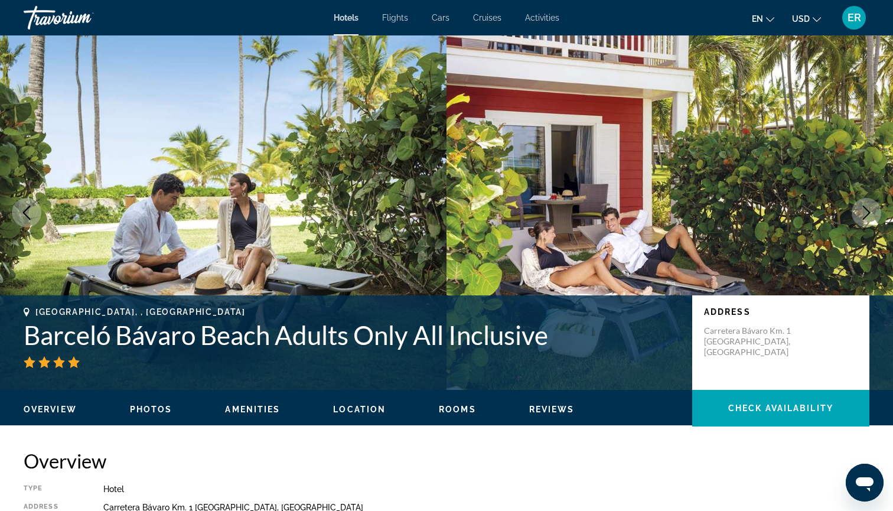
click at [866, 217] on icon "Next image" at bounding box center [867, 212] width 8 height 14
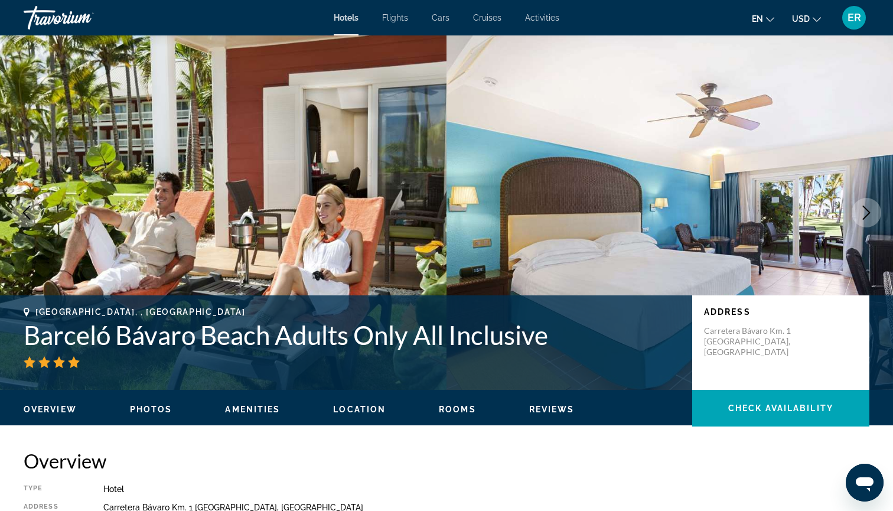
click at [866, 217] on icon "Next image" at bounding box center [867, 212] width 8 height 14
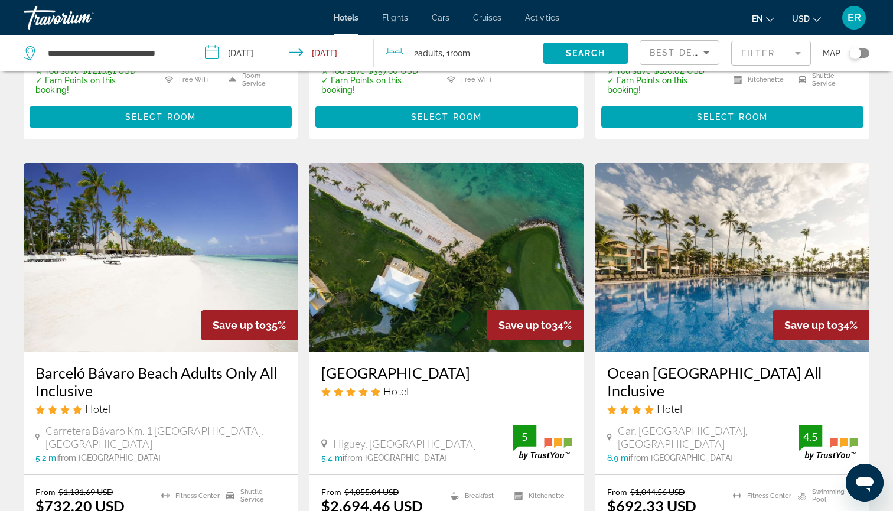
scroll to position [410, 0]
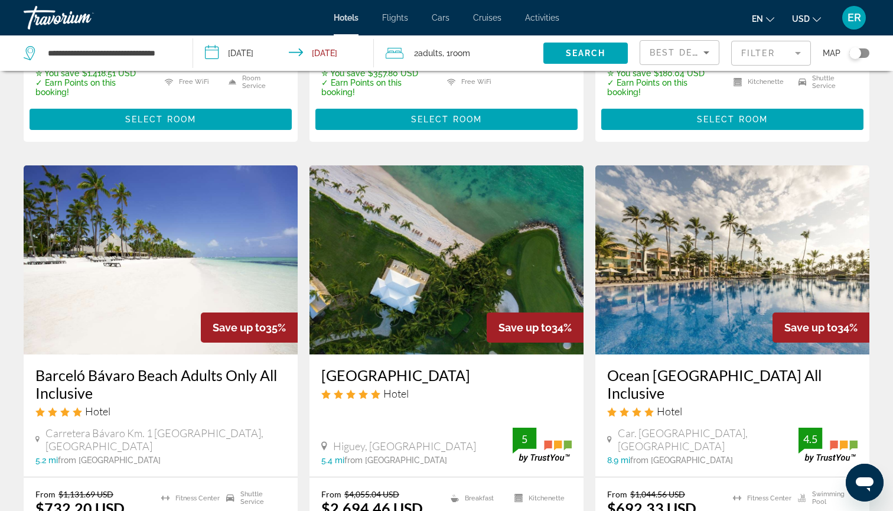
click at [435, 246] on img "Main content" at bounding box center [446, 259] width 274 height 189
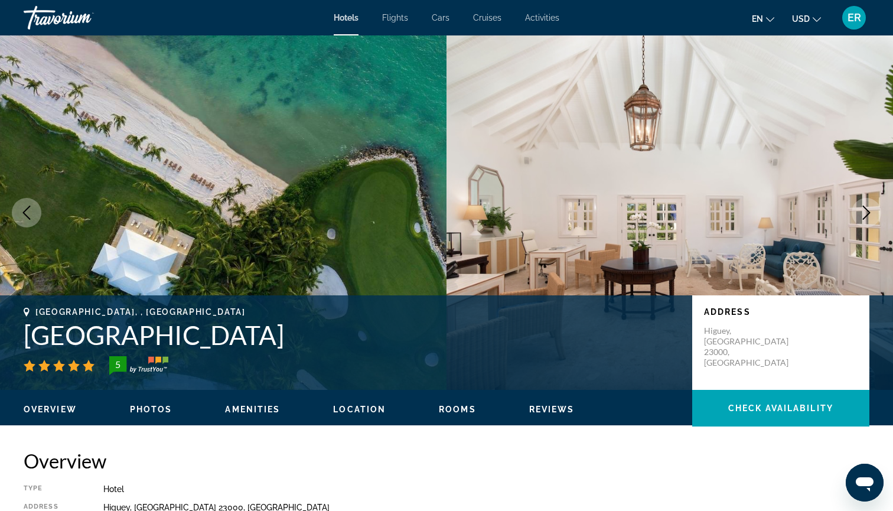
click at [866, 212] on icon "Next image" at bounding box center [866, 212] width 14 height 14
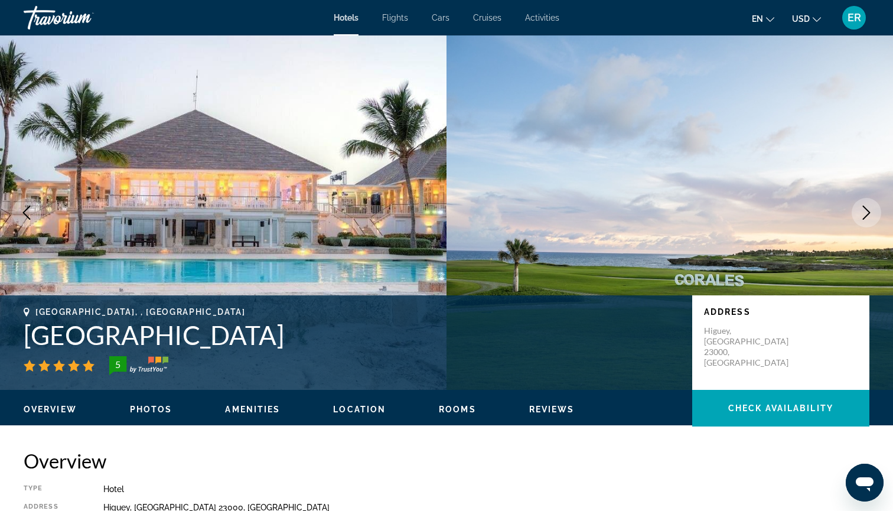
click at [870, 212] on icon "Next image" at bounding box center [866, 212] width 14 height 14
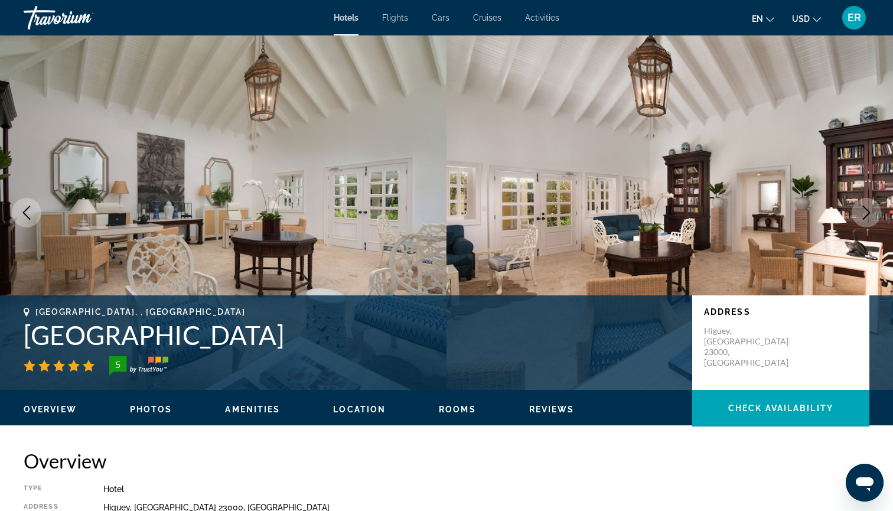
click at [870, 213] on icon "Next image" at bounding box center [866, 212] width 14 height 14
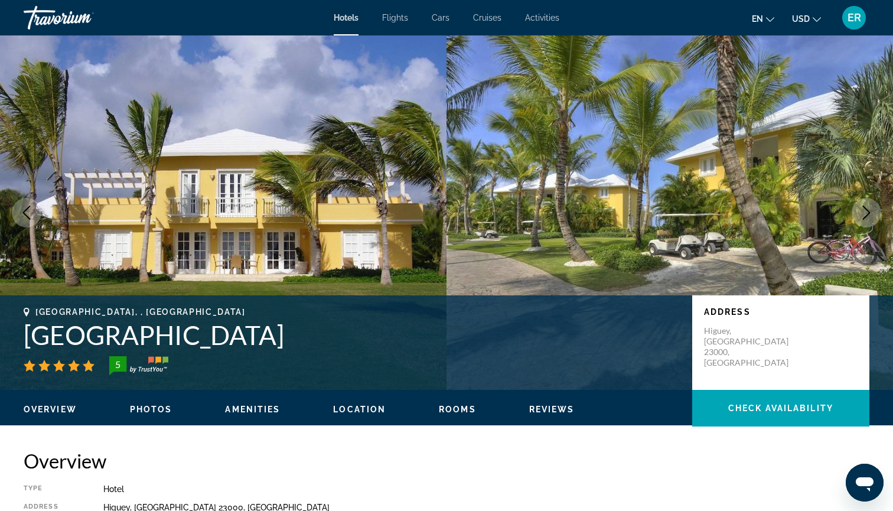
click at [865, 215] on icon "Next image" at bounding box center [866, 212] width 14 height 14
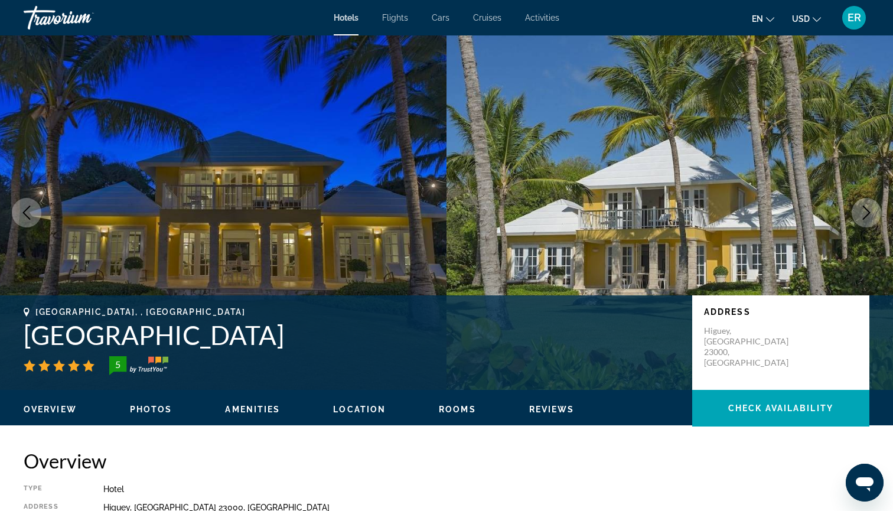
click at [866, 211] on icon "Next image" at bounding box center [866, 212] width 14 height 14
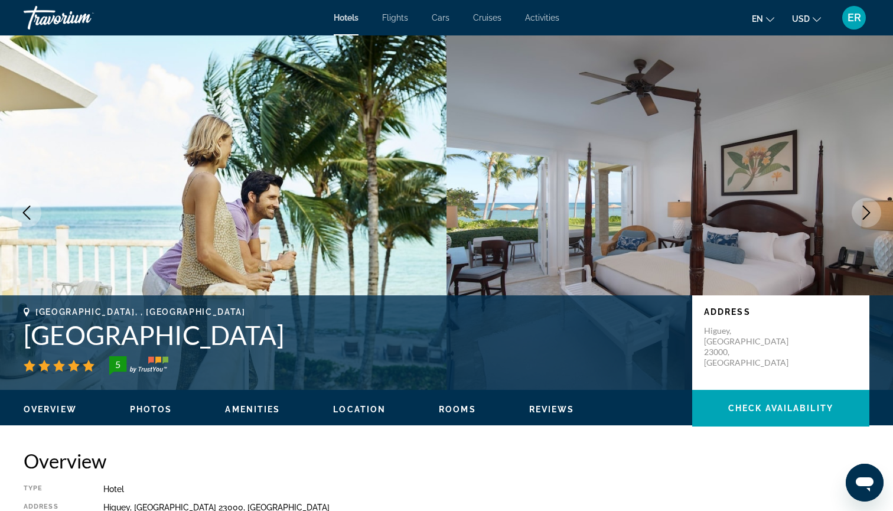
click at [872, 215] on icon "Next image" at bounding box center [866, 212] width 14 height 14
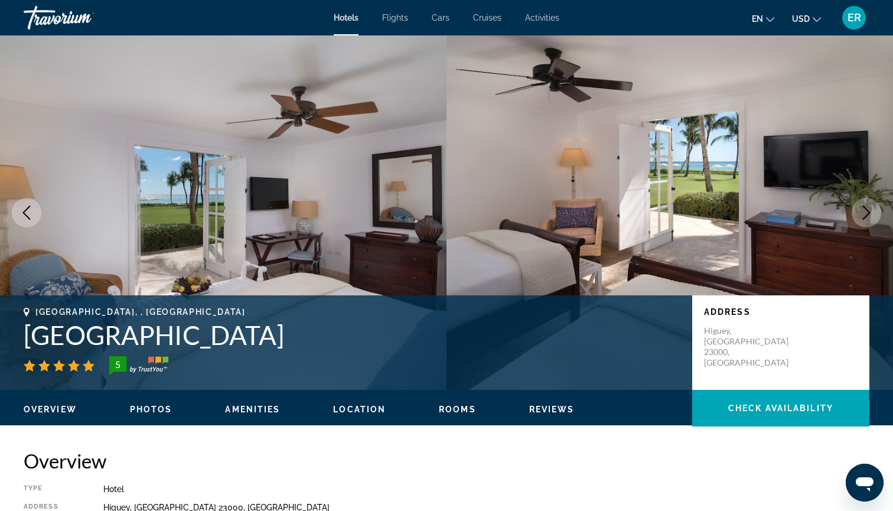
click at [870, 212] on icon "Next image" at bounding box center [866, 212] width 14 height 14
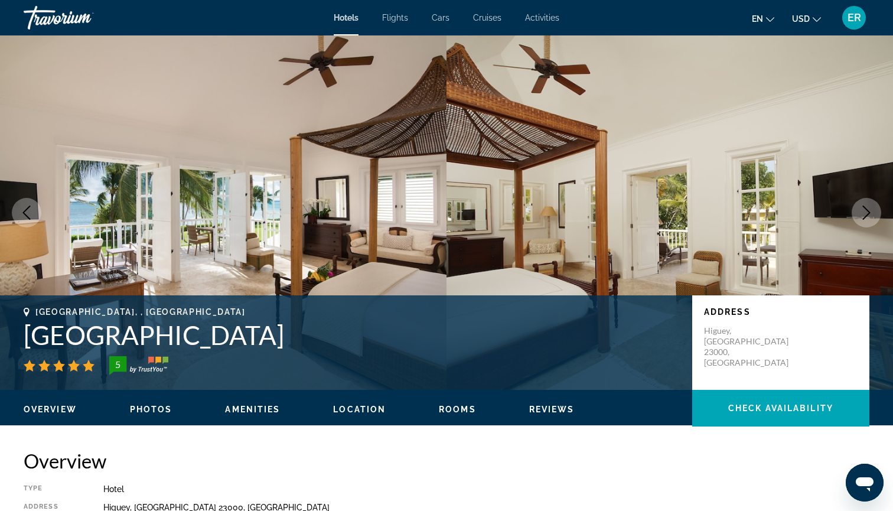
click at [870, 212] on icon "Next image" at bounding box center [867, 212] width 8 height 14
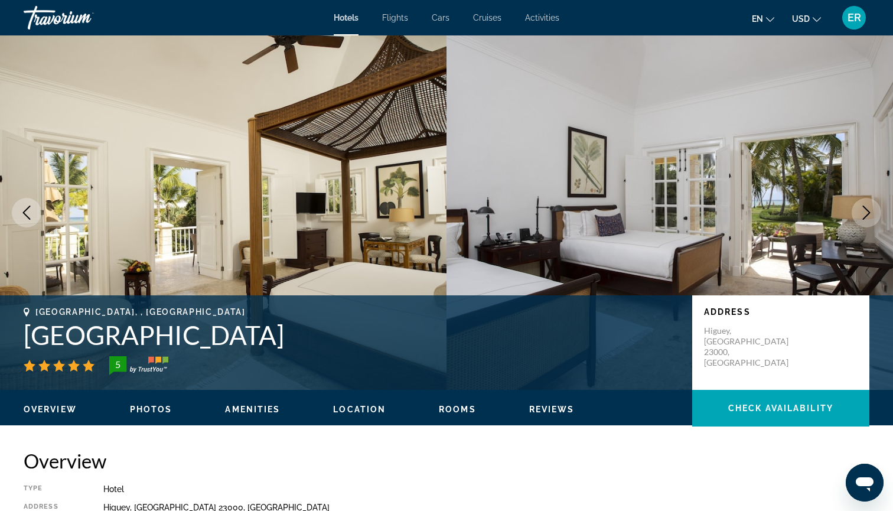
click at [870, 211] on icon "Next image" at bounding box center [866, 212] width 14 height 14
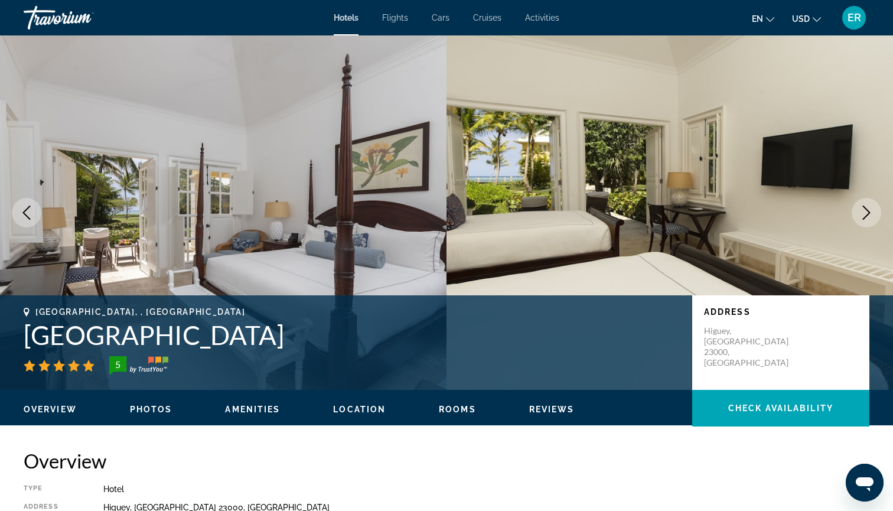
click at [870, 211] on icon "Next image" at bounding box center [866, 212] width 14 height 14
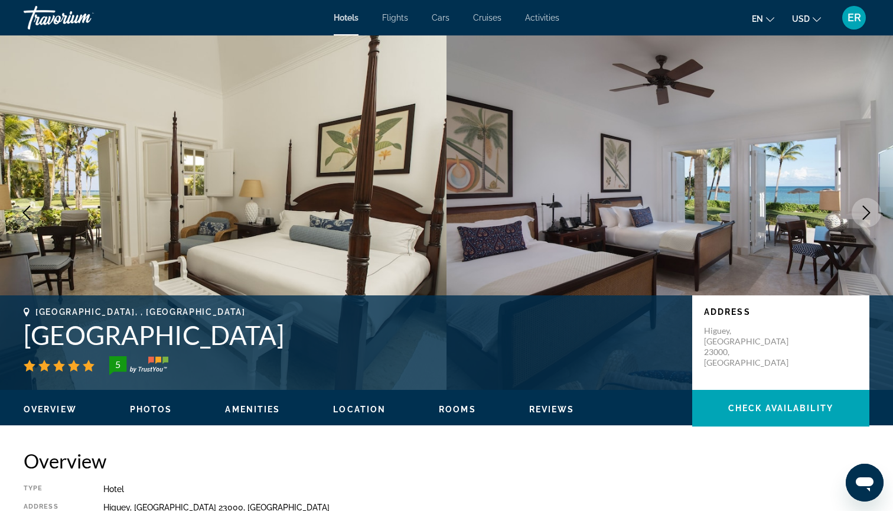
click at [870, 211] on icon "Next image" at bounding box center [866, 212] width 14 height 14
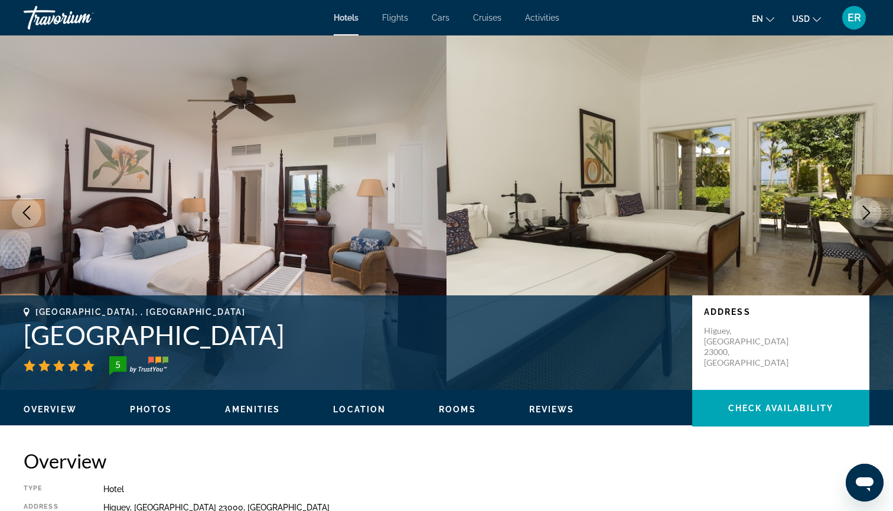
click at [869, 211] on icon "Next image" at bounding box center [867, 212] width 8 height 14
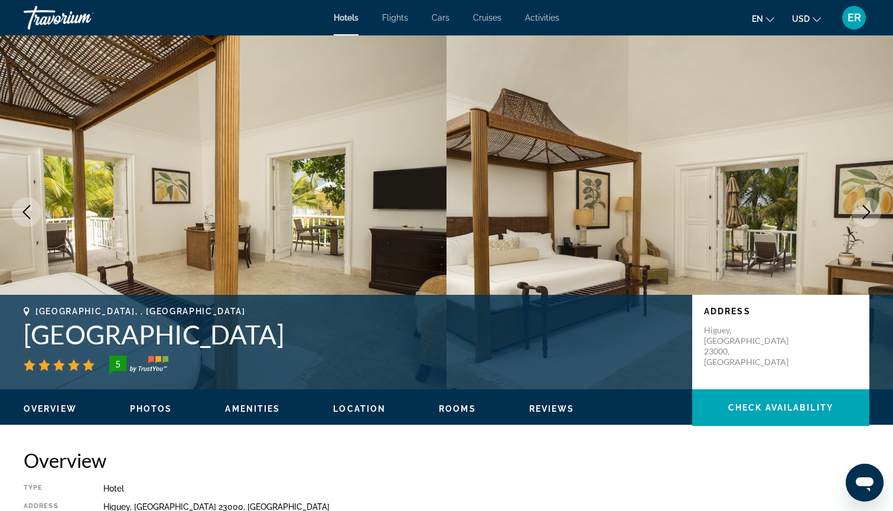
scroll to position [1, 0]
